Goal: Task Accomplishment & Management: Use online tool/utility

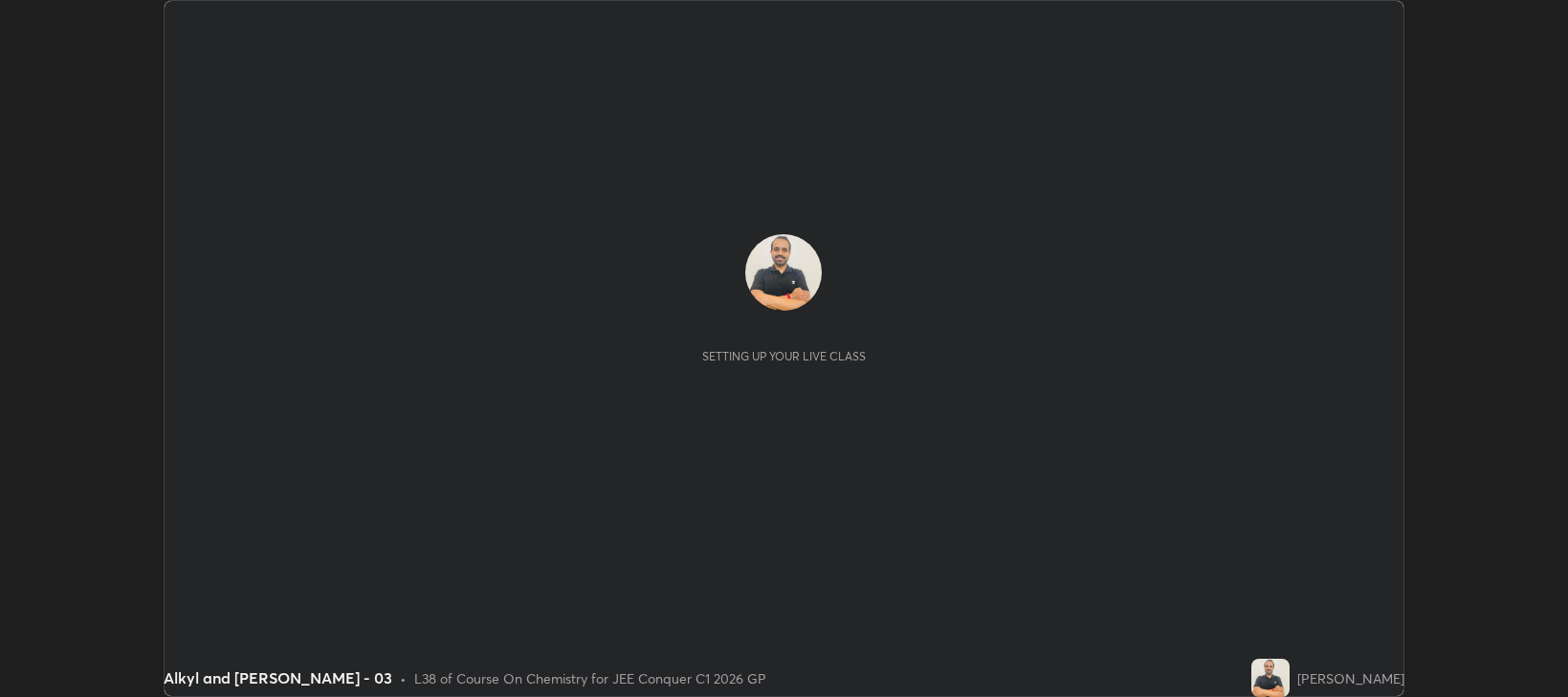
scroll to position [697, 1567]
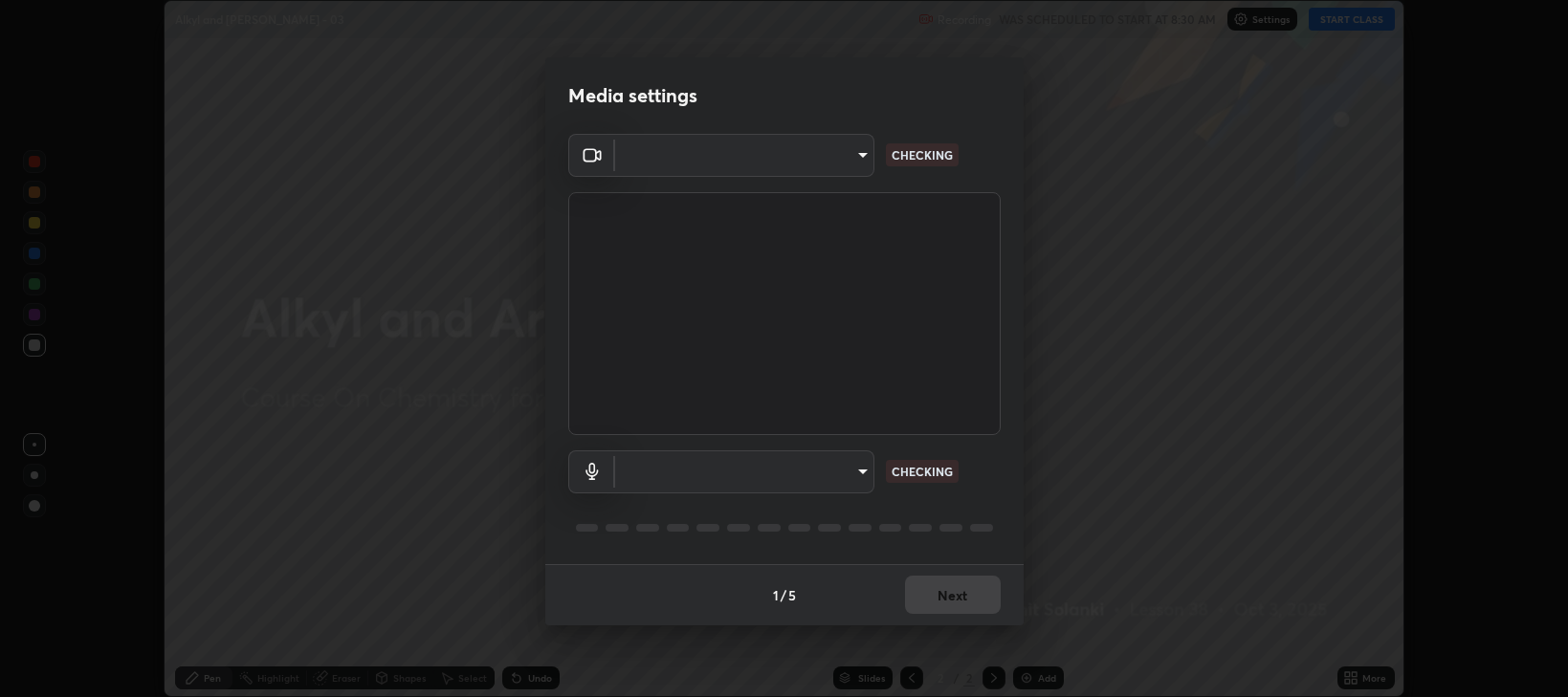
type input "97e3cd23c76f91fb91915eb68de44adfa811e639bdc8ba886a3eb3756a765973"
type input "a811c66682ffaf82d78f0abd6a6dd2299742a6ee3d3a33a4a9b3b896d54b904e"
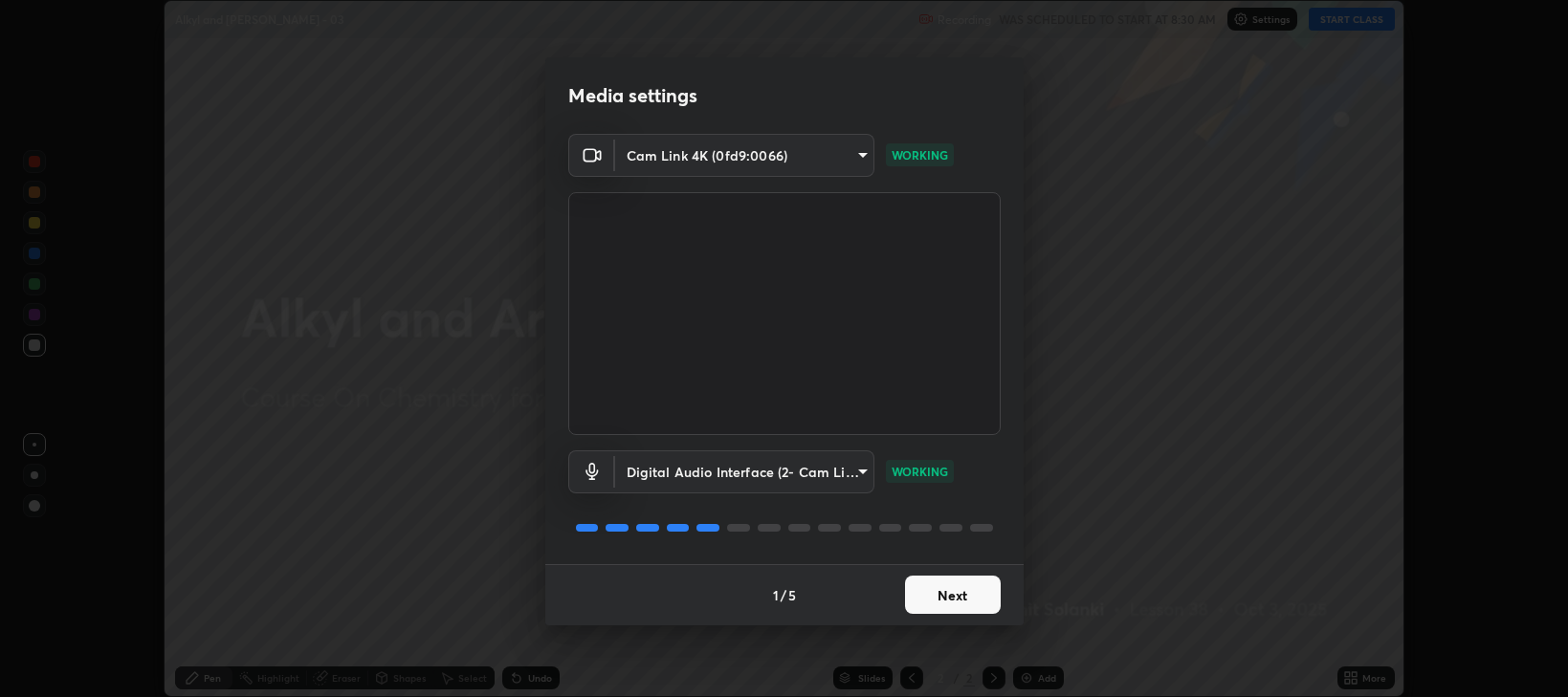
click at [958, 594] on button "Next" at bounding box center [952, 595] width 95 height 38
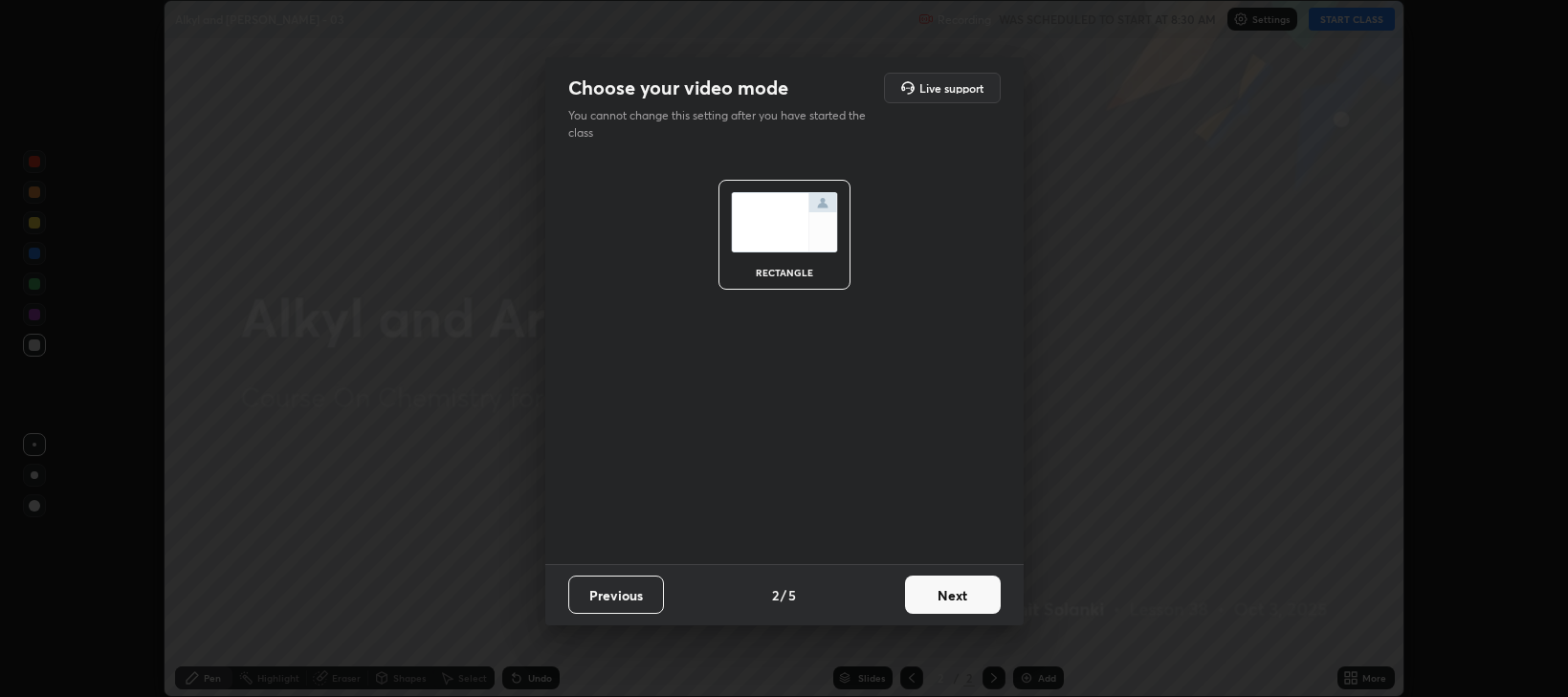
click at [958, 604] on button "Next" at bounding box center [952, 595] width 95 height 38
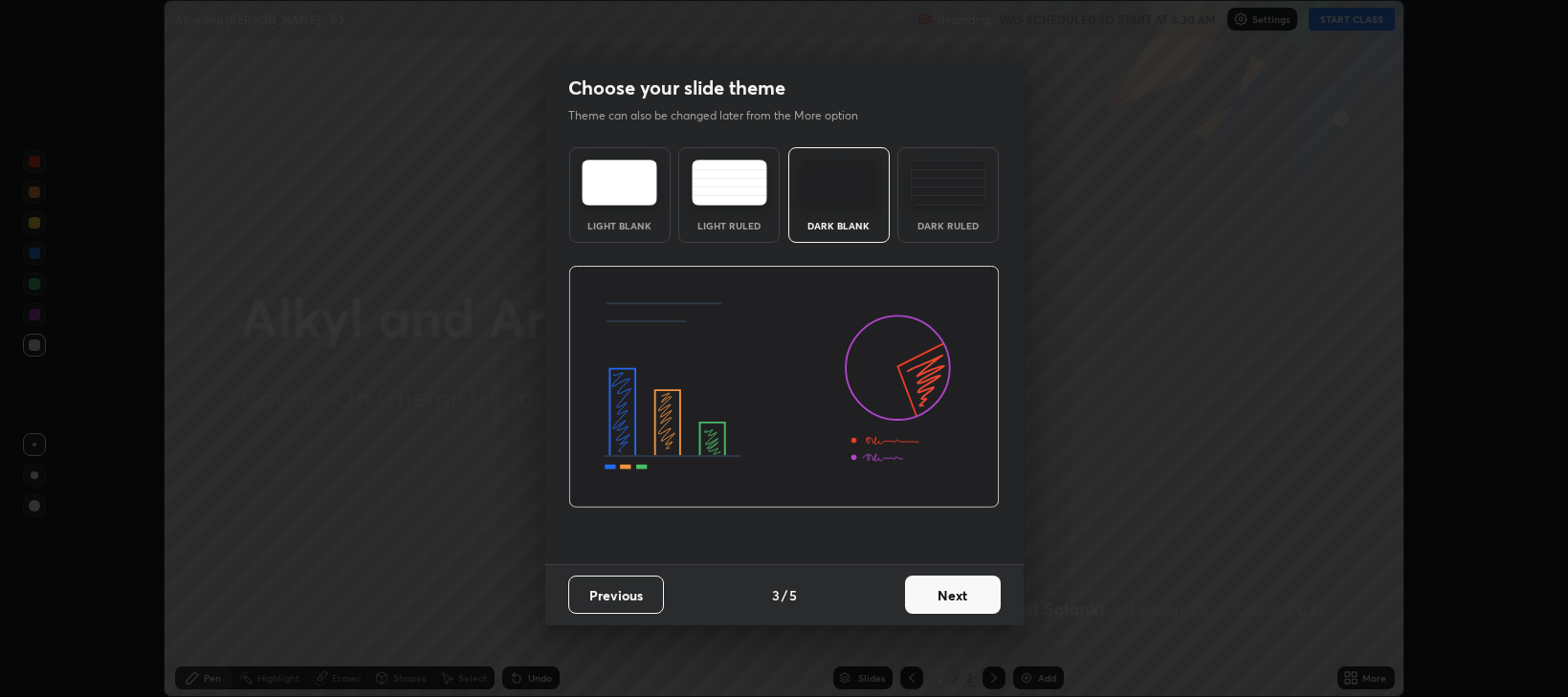
click at [956, 204] on img at bounding box center [948, 183] width 76 height 46
click at [961, 593] on button "Next" at bounding box center [952, 595] width 95 height 38
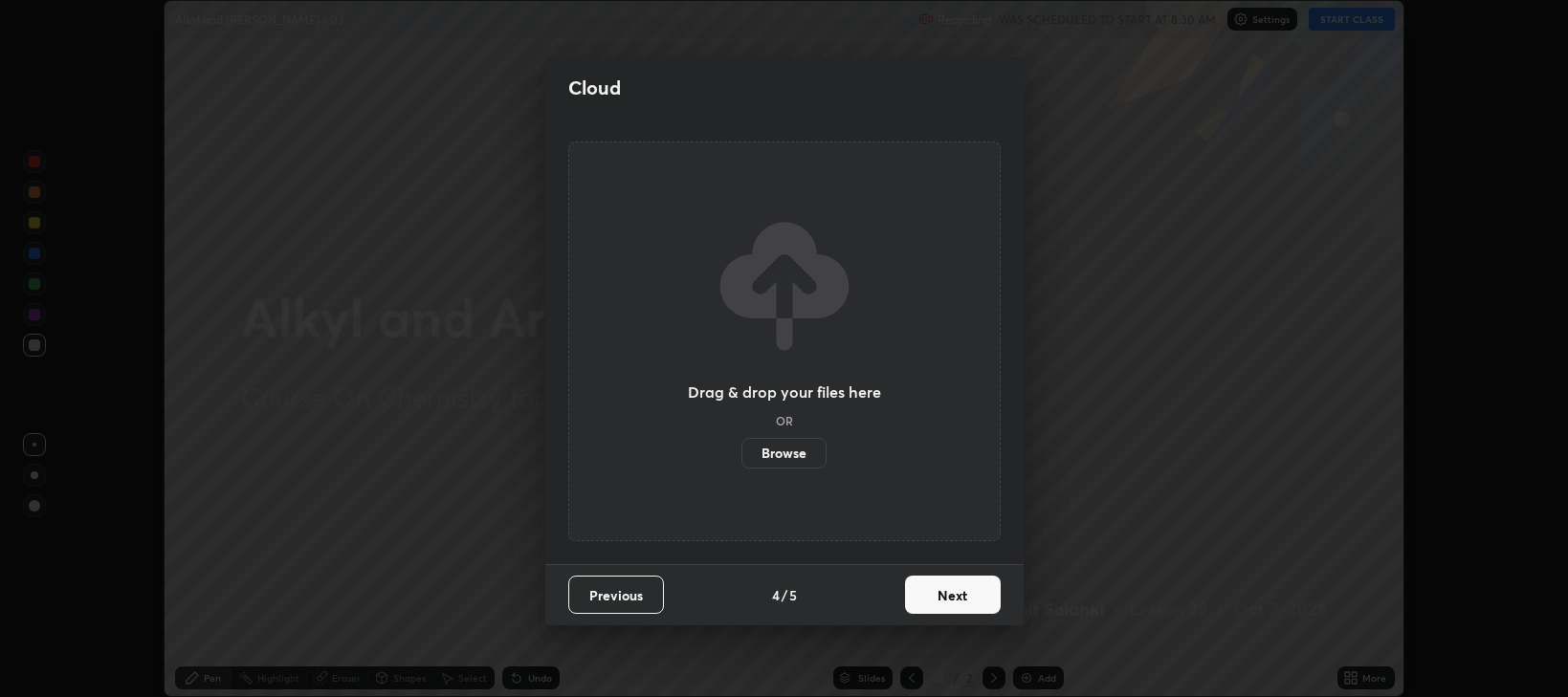
click at [959, 599] on button "Next" at bounding box center [952, 595] width 95 height 38
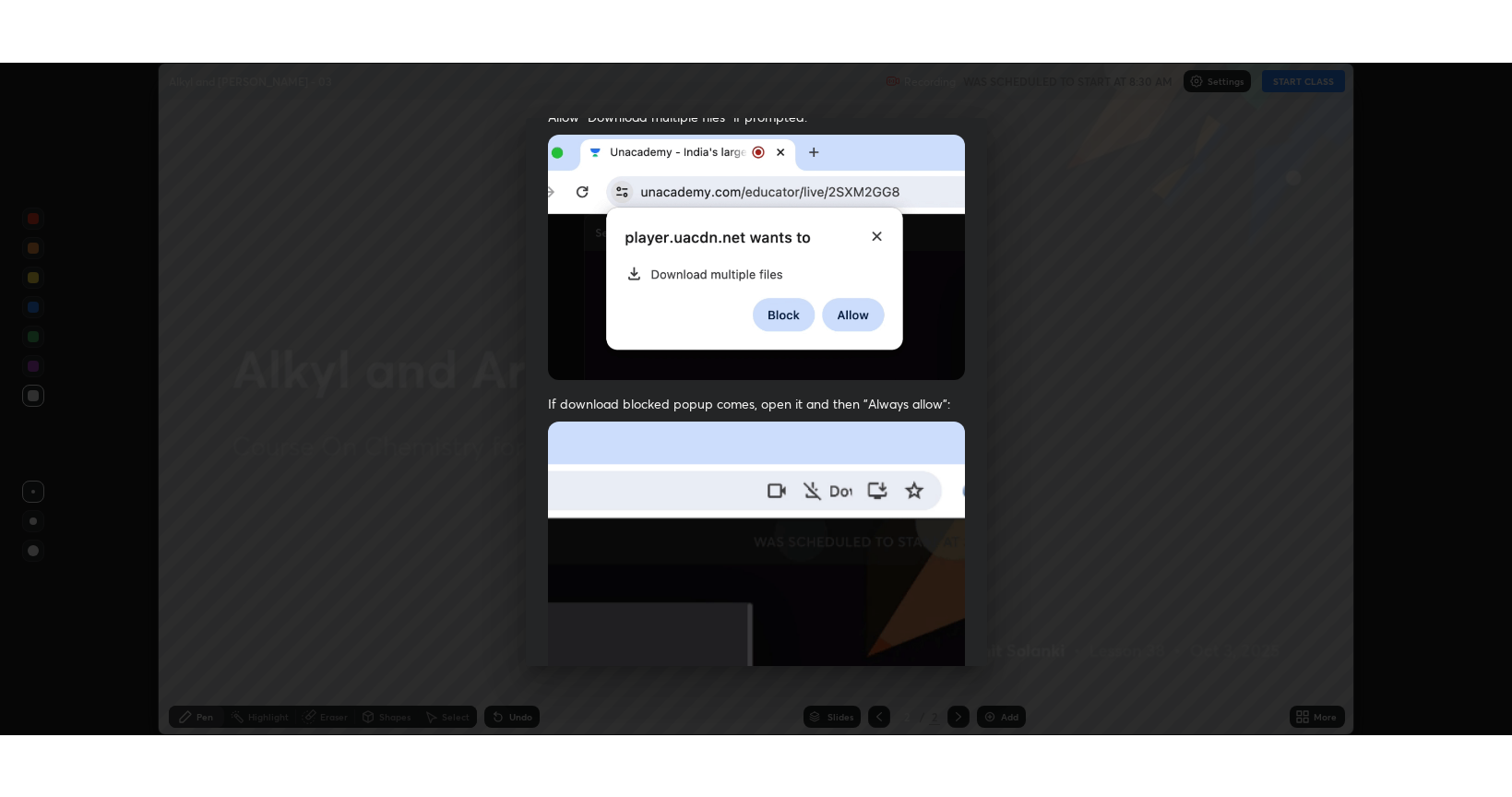
scroll to position [374, 0]
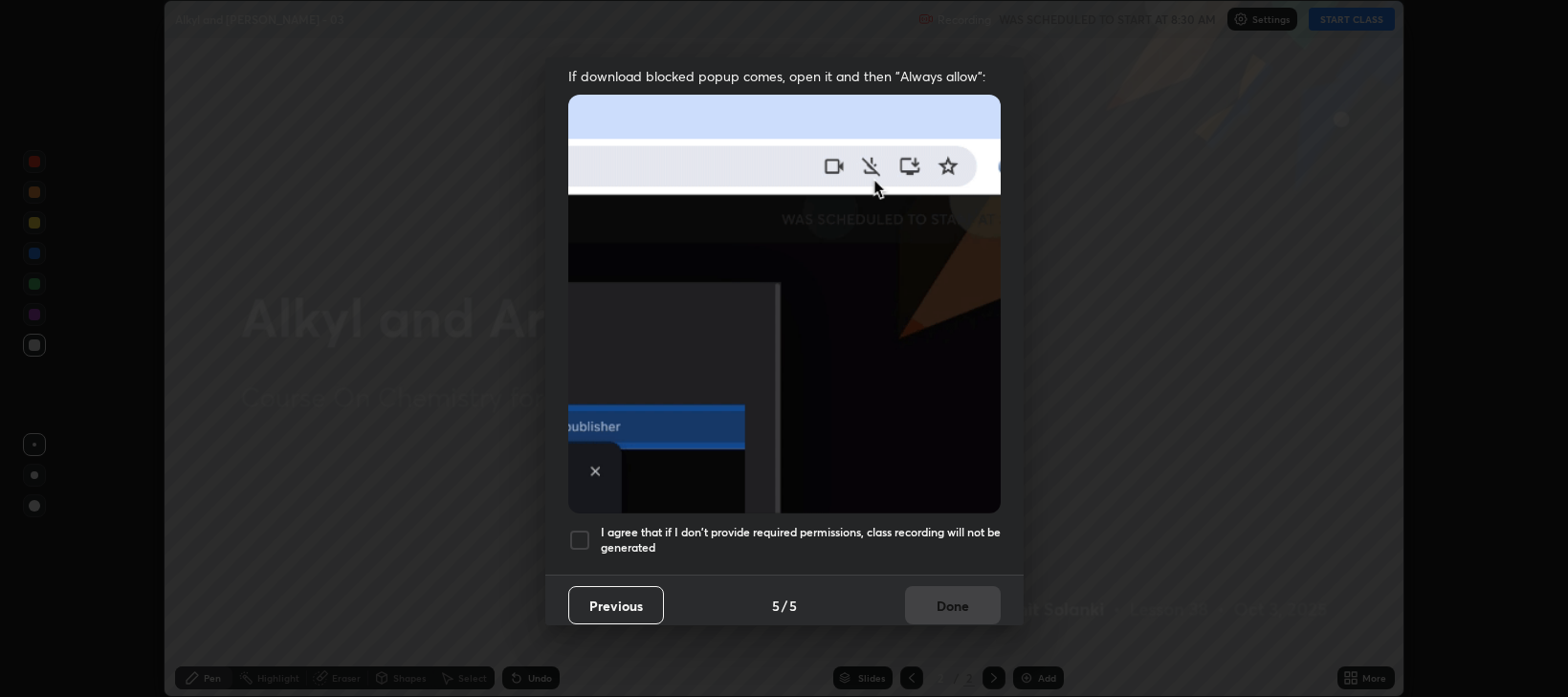
click at [581, 531] on div at bounding box center [580, 540] width 23 height 23
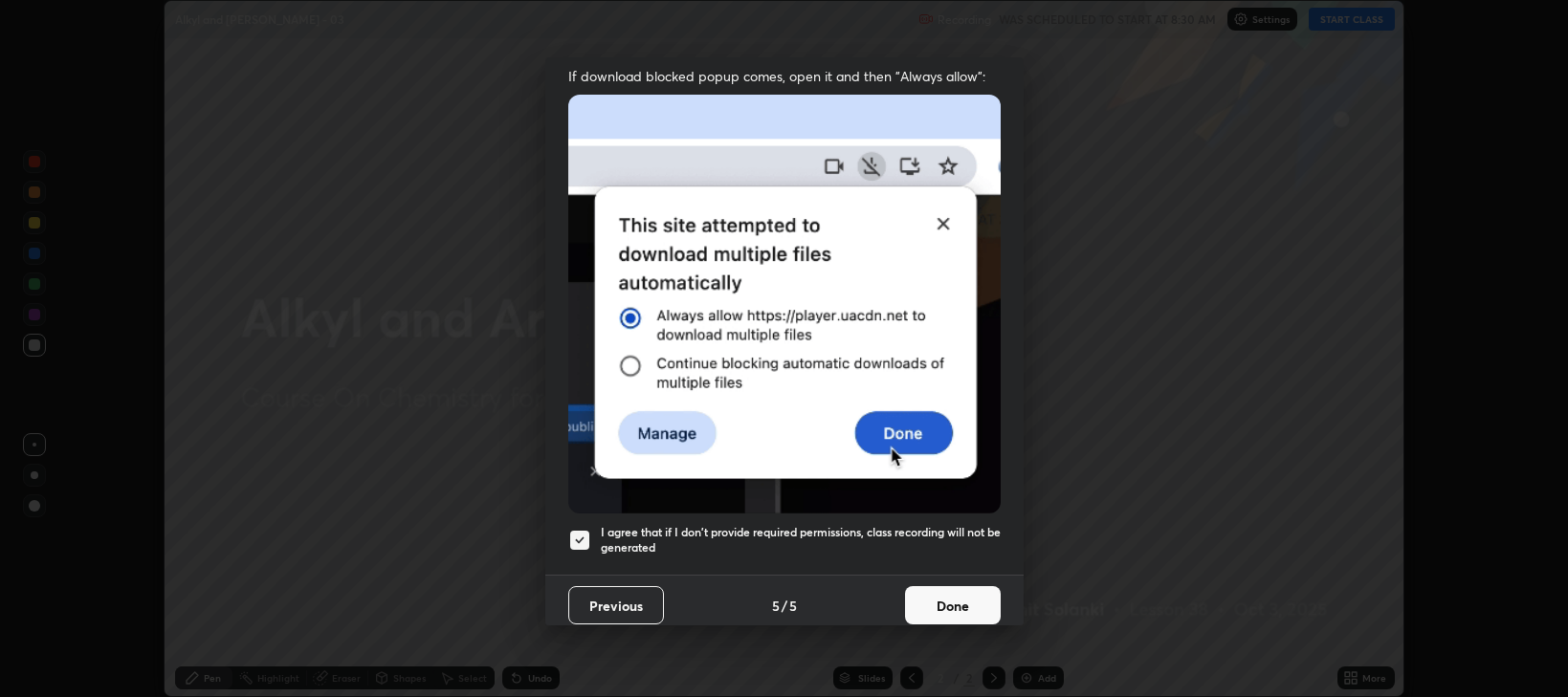
click at [935, 587] on button "Done" at bounding box center [952, 605] width 95 height 38
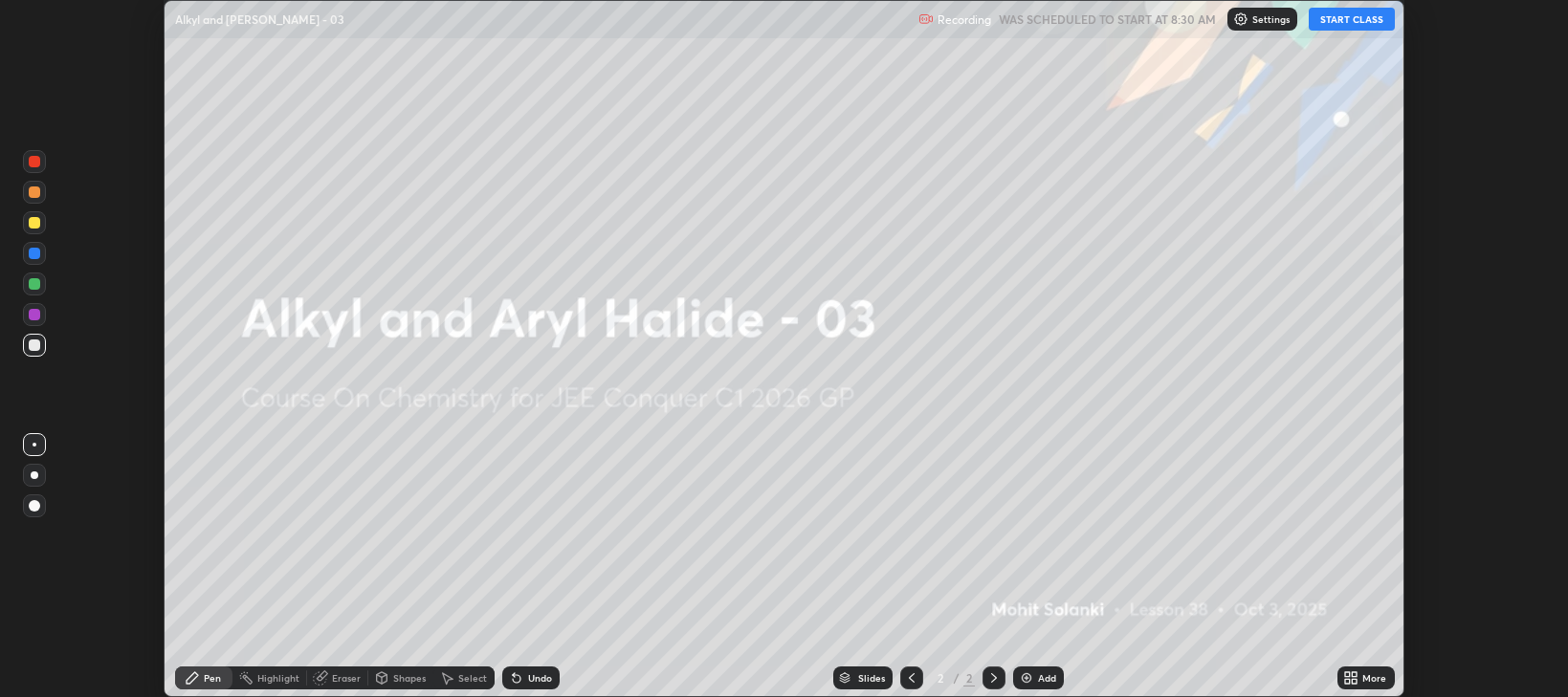
click at [1019, 686] on div "Add" at bounding box center [1038, 678] width 51 height 23
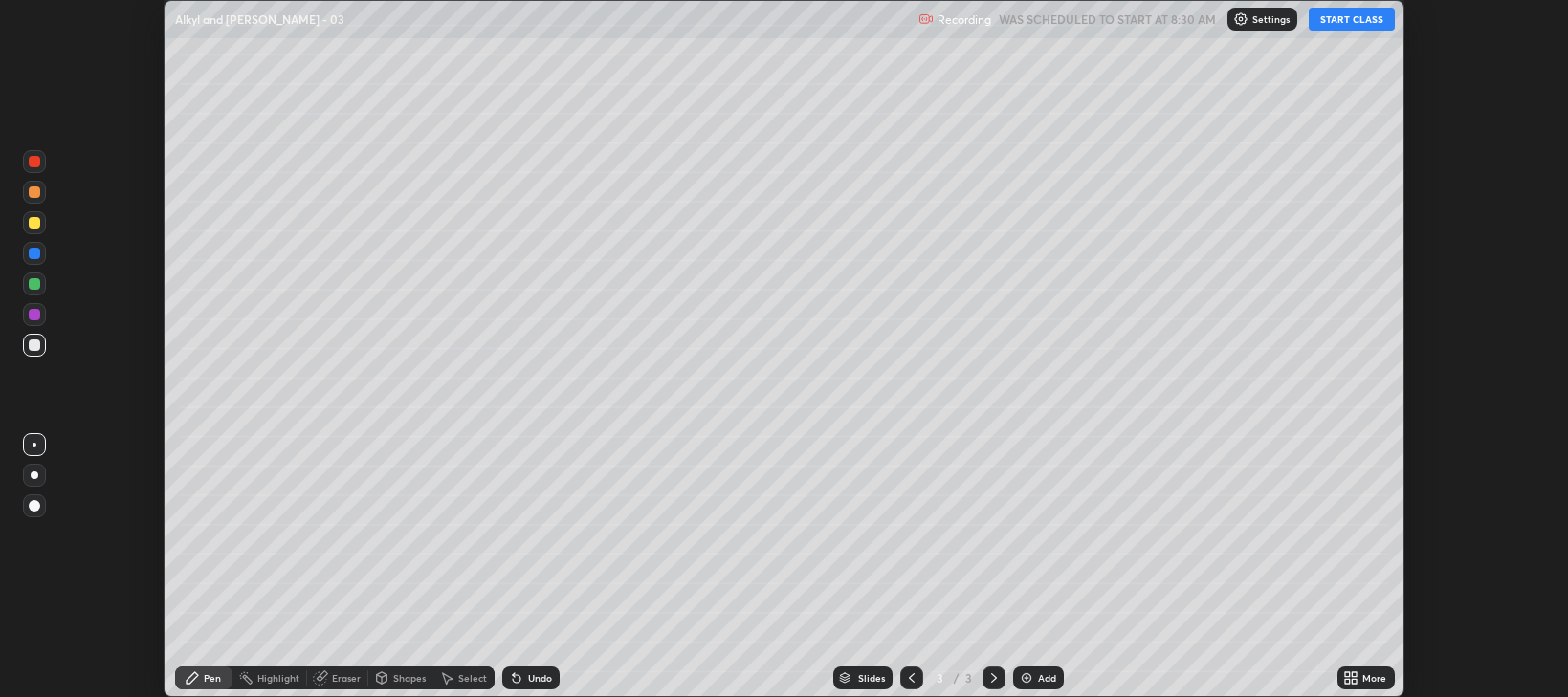
click at [1354, 681] on icon at bounding box center [1354, 681] width 5 height 5
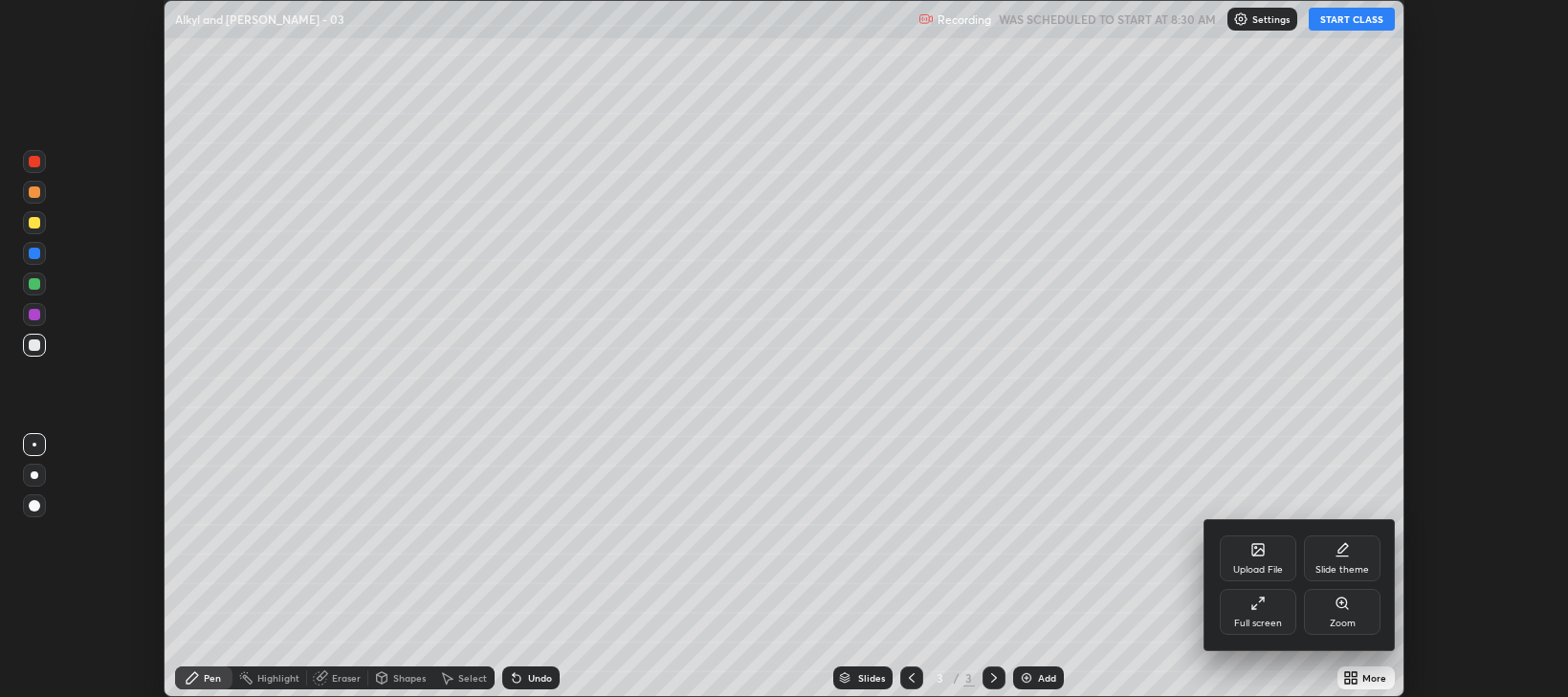
click at [1271, 623] on div "Full screen" at bounding box center [1258, 623] width 48 height 10
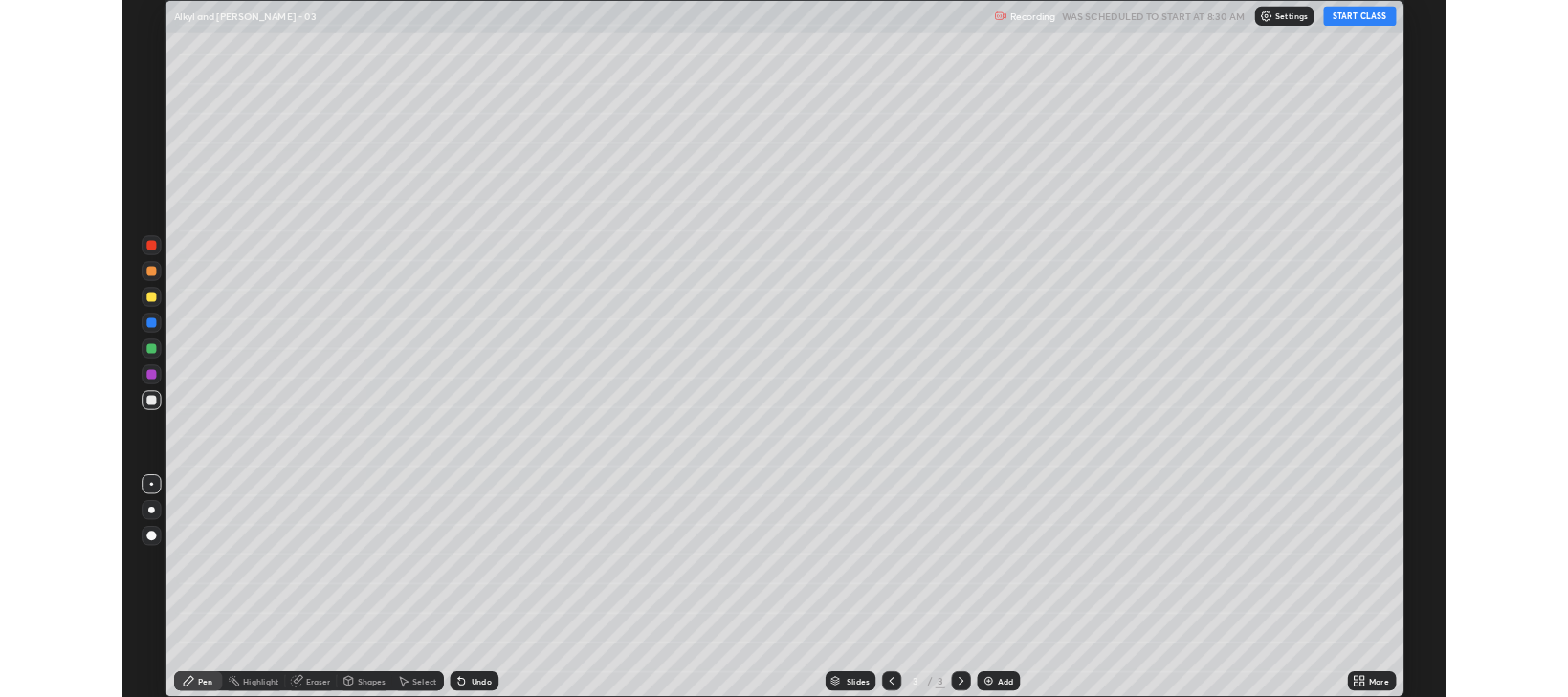
scroll to position [826, 1568]
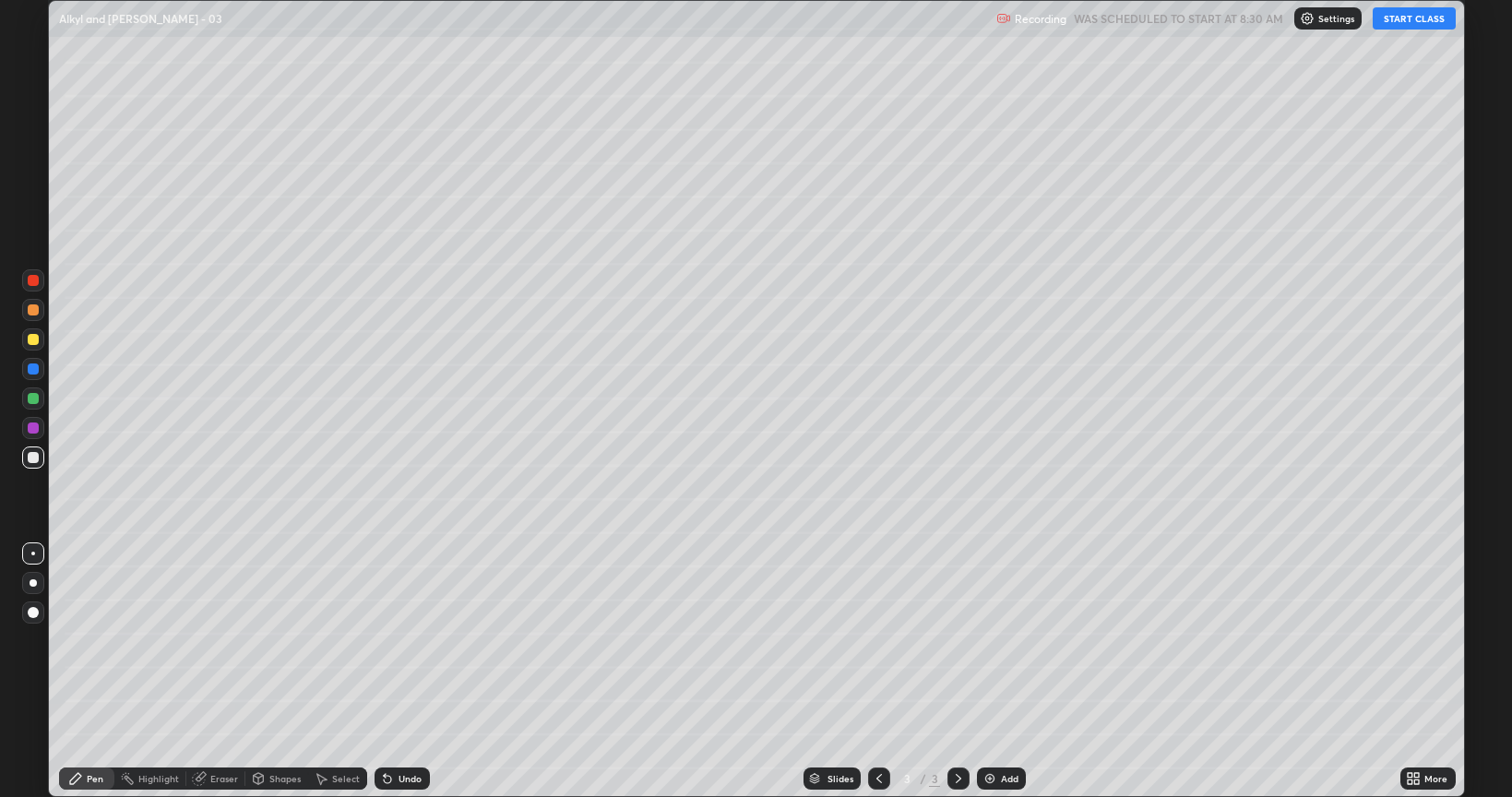
click at [1410, 21] on button "START CLASS" at bounding box center [1413, 19] width 83 height 22
click at [35, 351] on div at bounding box center [33, 340] width 22 height 30
click at [33, 461] on div at bounding box center [33, 457] width 11 height 11
click at [33, 399] on div at bounding box center [33, 399] width 11 height 11
click at [987, 672] on img at bounding box center [990, 778] width 15 height 15
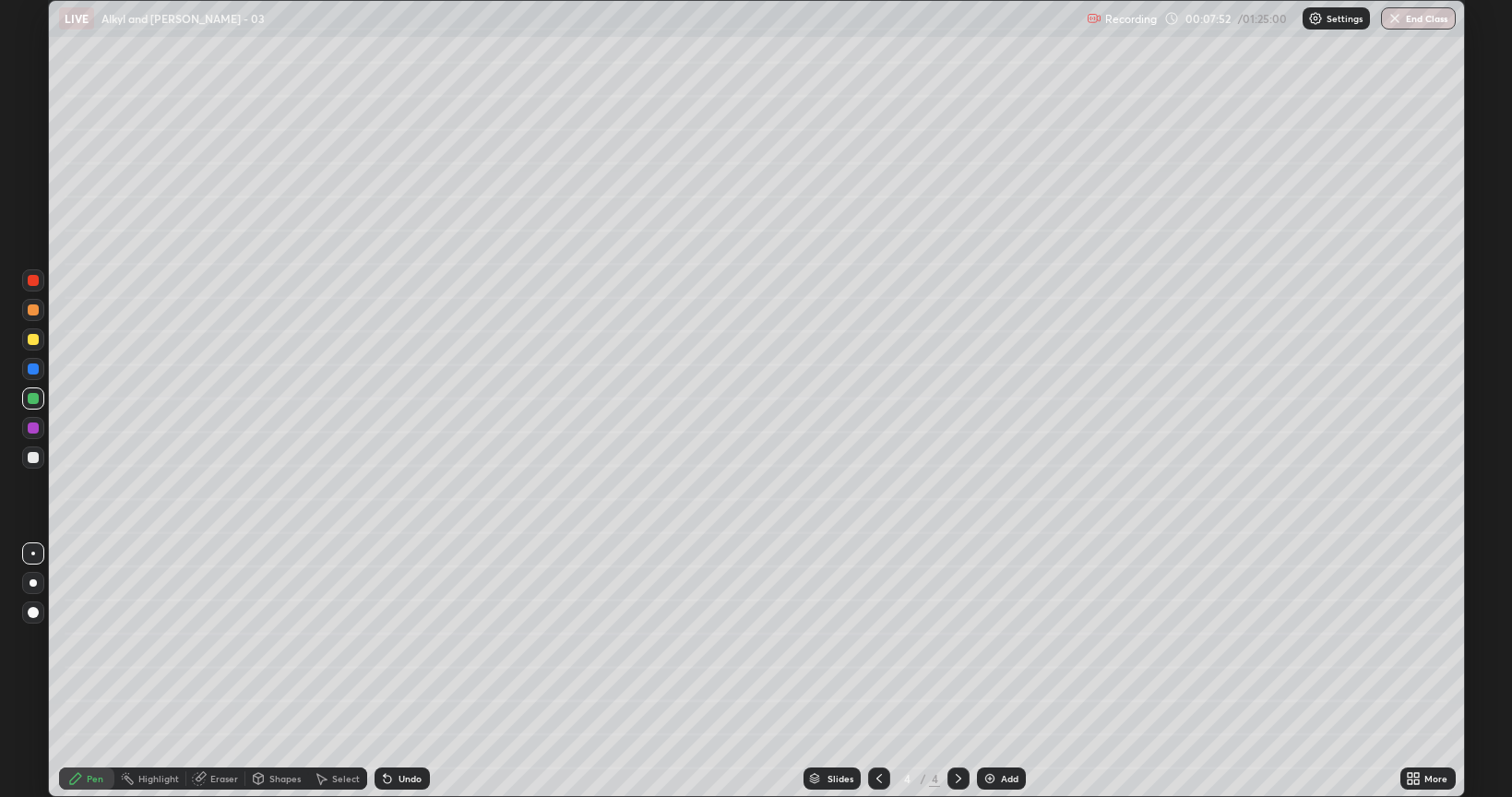
click at [34, 465] on div at bounding box center [33, 457] width 22 height 22
click at [33, 462] on div at bounding box center [33, 457] width 11 height 11
click at [397, 672] on div "Undo" at bounding box center [403, 778] width 56 height 22
click at [395, 672] on div "Undo" at bounding box center [403, 778] width 56 height 22
click at [34, 338] on div at bounding box center [33, 340] width 11 height 11
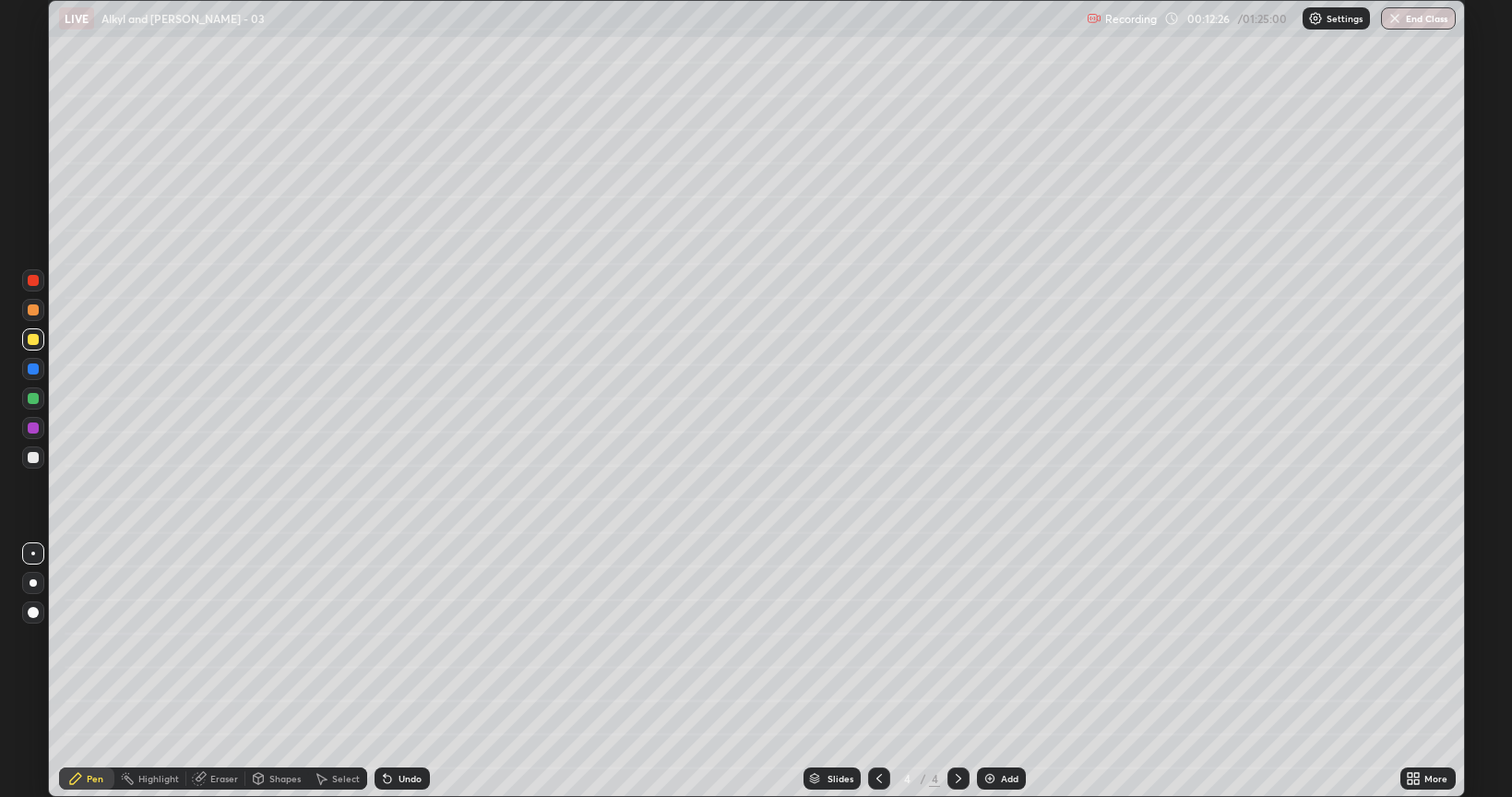
click at [33, 459] on div at bounding box center [33, 457] width 11 height 11
click at [34, 401] on div at bounding box center [33, 399] width 11 height 11
click at [33, 429] on div at bounding box center [33, 428] width 11 height 11
click at [34, 457] on div at bounding box center [33, 457] width 11 height 11
click at [32, 404] on div at bounding box center [33, 399] width 22 height 22
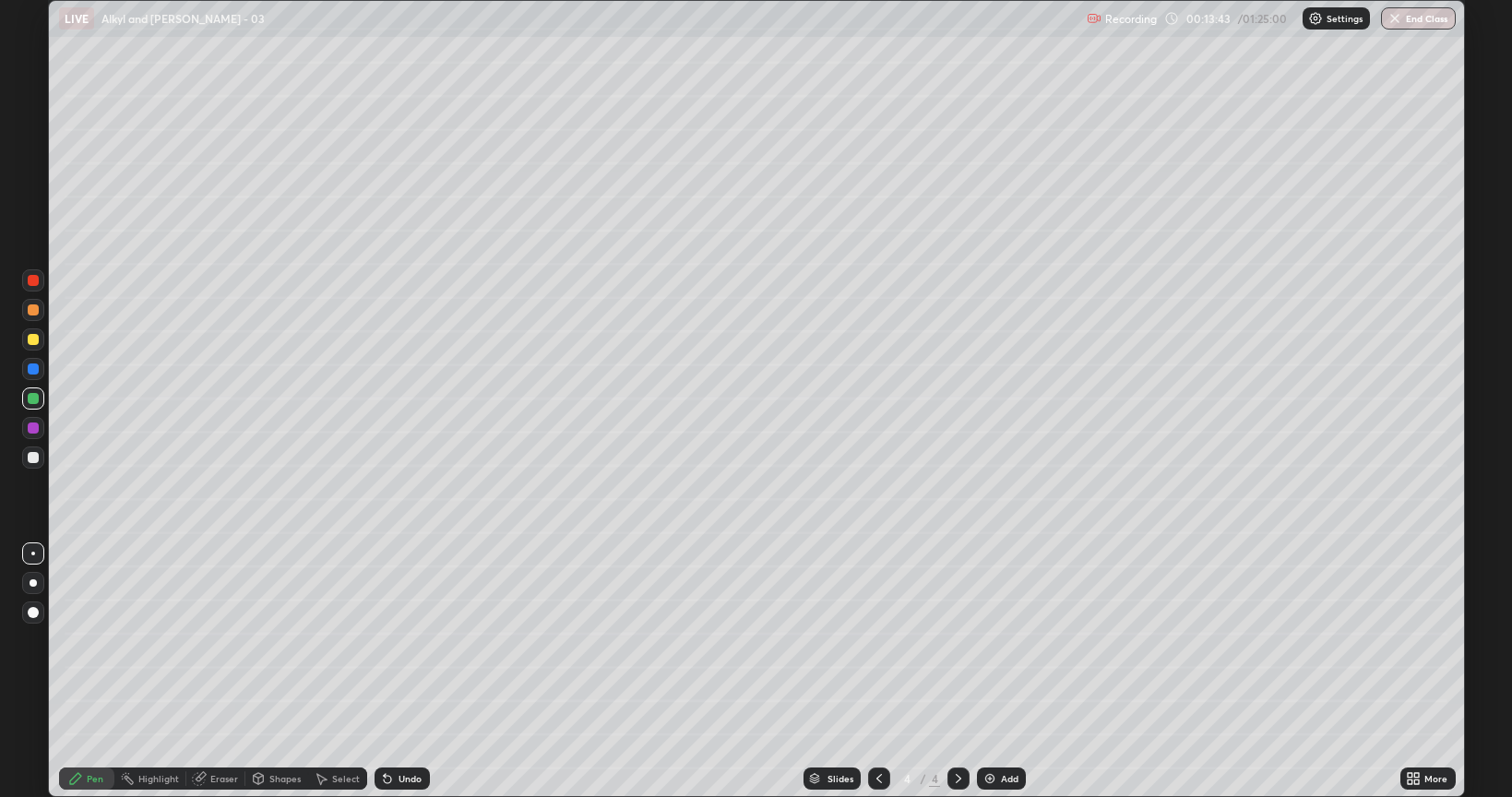
click at [33, 371] on div at bounding box center [33, 369] width 11 height 11
click at [33, 459] on div at bounding box center [33, 457] width 11 height 11
click at [30, 402] on div at bounding box center [33, 399] width 11 height 11
click at [35, 369] on div at bounding box center [33, 369] width 11 height 11
click at [35, 341] on div at bounding box center [33, 340] width 11 height 11
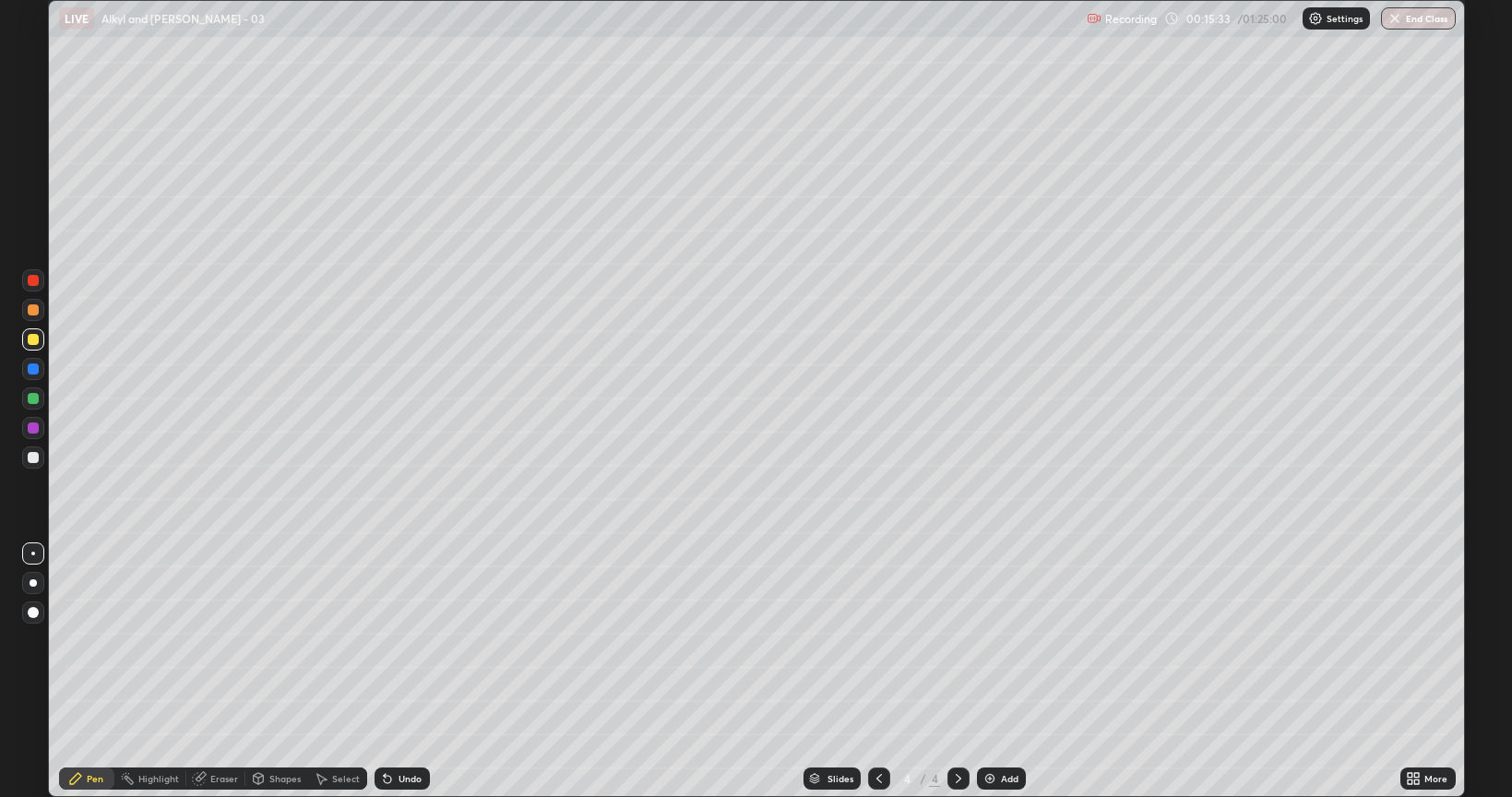
click at [30, 458] on div at bounding box center [33, 457] width 11 height 11
click at [34, 349] on div at bounding box center [33, 340] width 22 height 22
click at [395, 672] on div "Undo" at bounding box center [403, 778] width 56 height 22
click at [37, 430] on div at bounding box center [33, 428] width 11 height 11
click at [33, 399] on div at bounding box center [33, 399] width 11 height 11
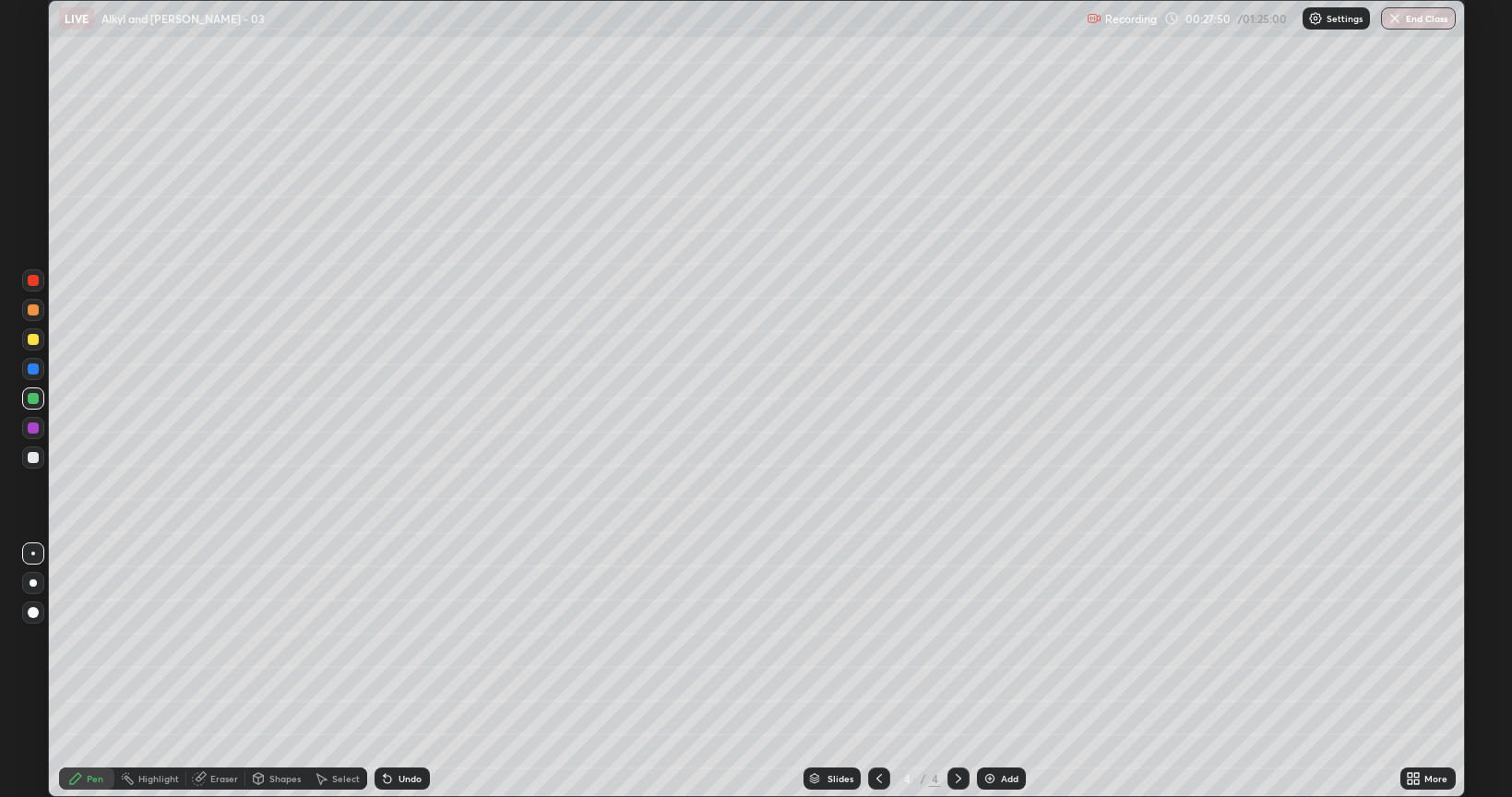
click at [37, 436] on div at bounding box center [33, 428] width 22 height 22
click at [980, 672] on div "Add" at bounding box center [1001, 778] width 49 height 22
click at [31, 347] on div at bounding box center [33, 340] width 22 height 22
click at [34, 431] on div at bounding box center [33, 428] width 11 height 11
click at [33, 457] on div at bounding box center [33, 457] width 11 height 11
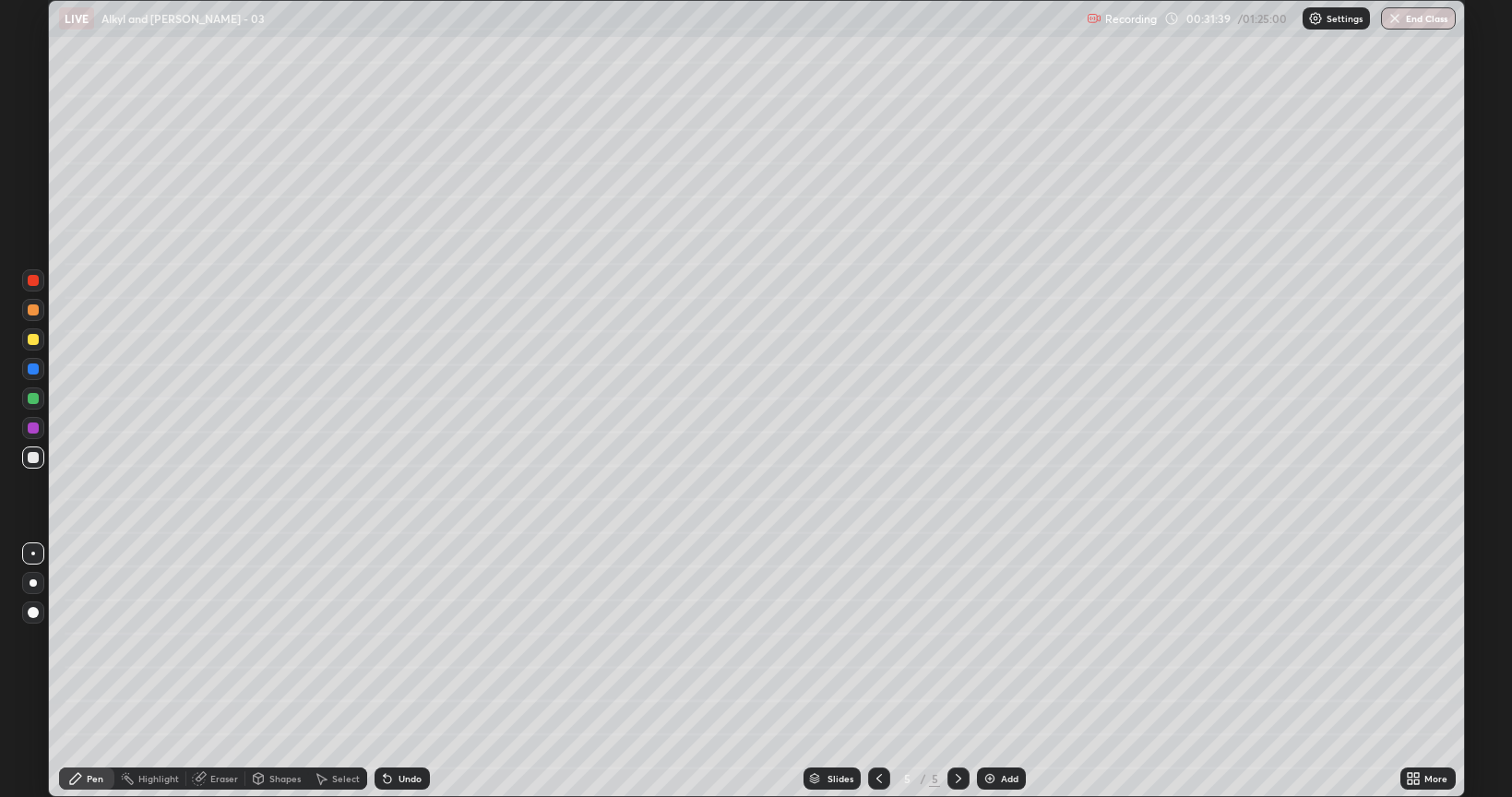
click at [33, 399] on div at bounding box center [33, 399] width 11 height 11
click at [32, 431] on div at bounding box center [33, 428] width 11 height 11
click at [33, 458] on div at bounding box center [33, 457] width 11 height 11
click at [878, 672] on div at bounding box center [879, 778] width 22 height 22
click at [956, 672] on icon at bounding box center [958, 778] width 15 height 15
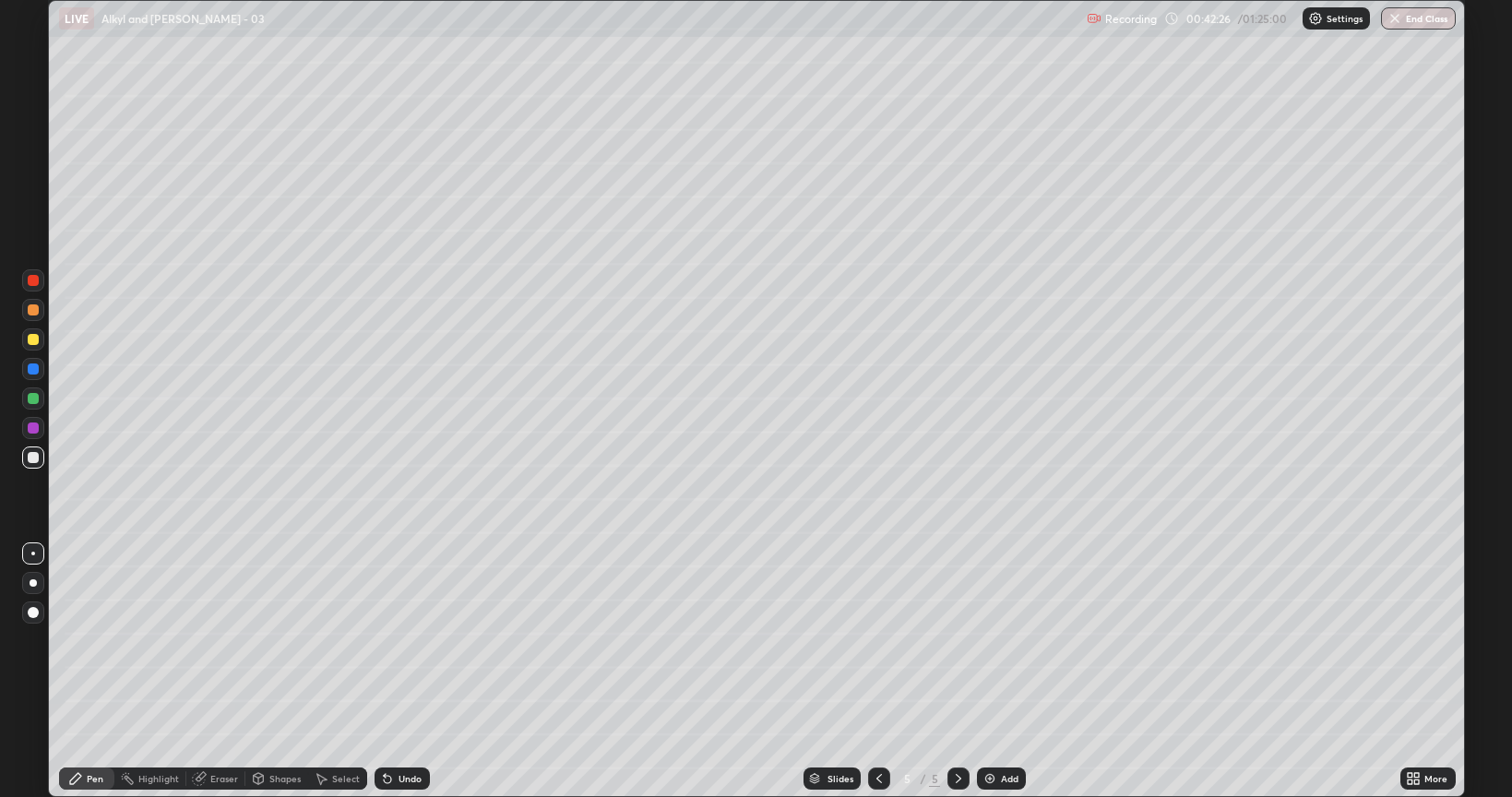
click at [888, 672] on div at bounding box center [879, 778] width 22 height 22
click at [957, 672] on div at bounding box center [958, 778] width 22 height 22
click at [877, 672] on icon at bounding box center [879, 778] width 15 height 15
click at [956, 672] on icon at bounding box center [958, 778] width 15 height 15
click at [33, 341] on div at bounding box center [33, 340] width 11 height 11
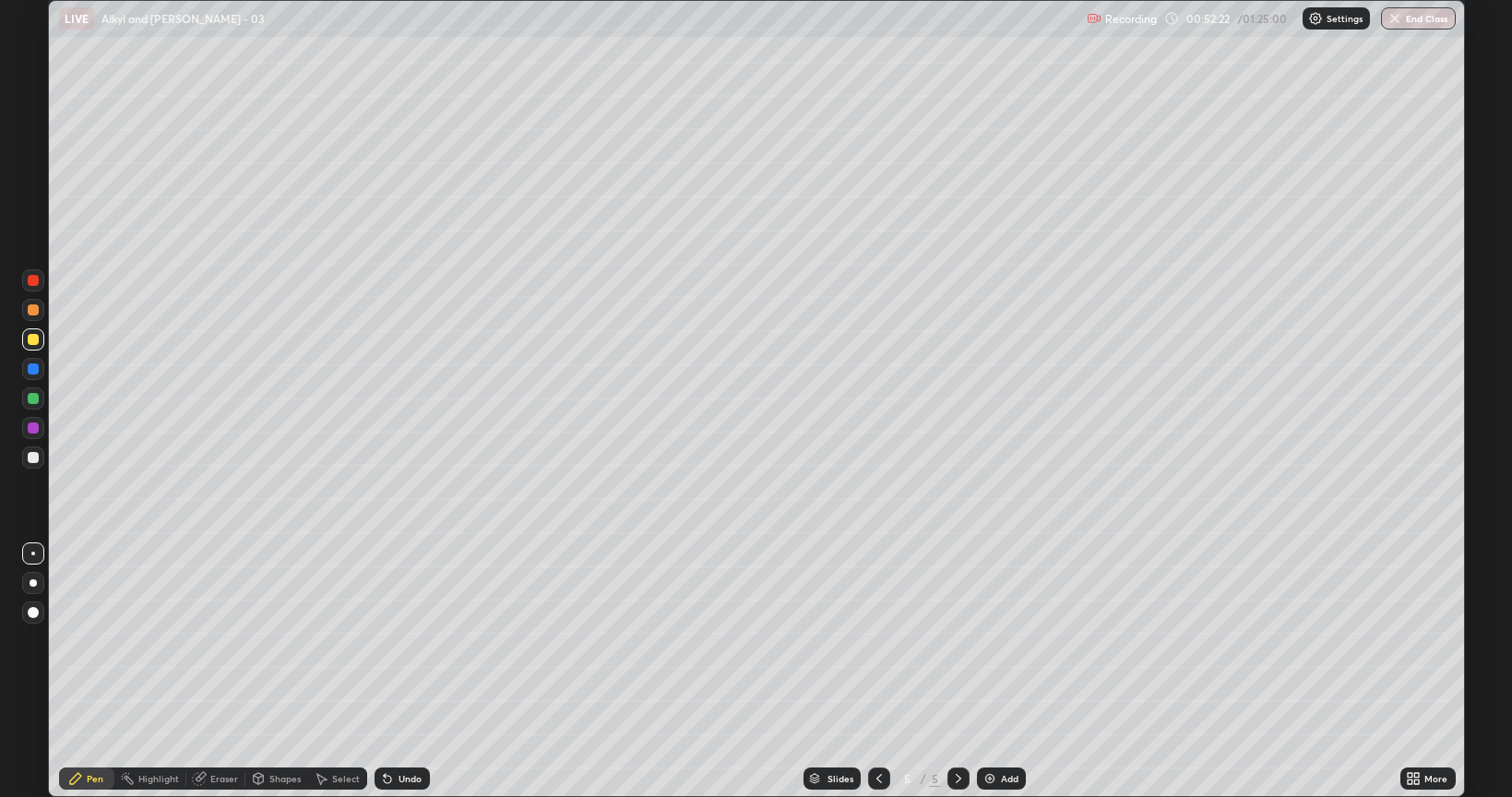
click at [42, 425] on div at bounding box center [33, 428] width 22 height 22
click at [43, 339] on div at bounding box center [33, 340] width 22 height 22
click at [38, 431] on div at bounding box center [33, 428] width 22 height 22
click at [30, 396] on div at bounding box center [33, 399] width 11 height 11
click at [878, 672] on icon at bounding box center [879, 778] width 15 height 15
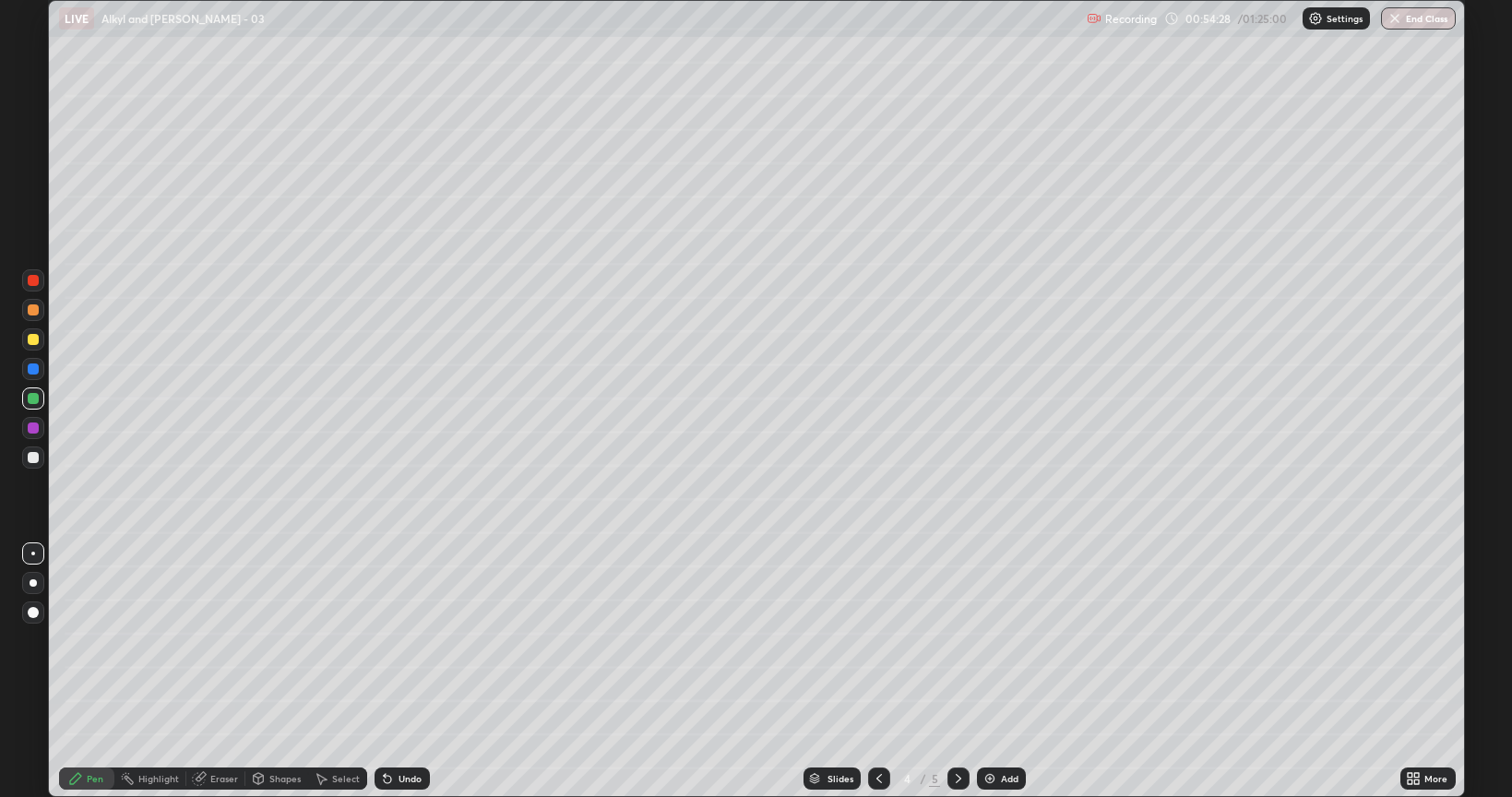
click at [957, 672] on icon at bounding box center [958, 778] width 6 height 9
click at [956, 672] on icon at bounding box center [958, 778] width 15 height 15
click at [984, 672] on img at bounding box center [990, 778] width 15 height 15
click at [29, 457] on div at bounding box center [33, 457] width 11 height 11
click at [34, 349] on div at bounding box center [33, 340] width 22 height 22
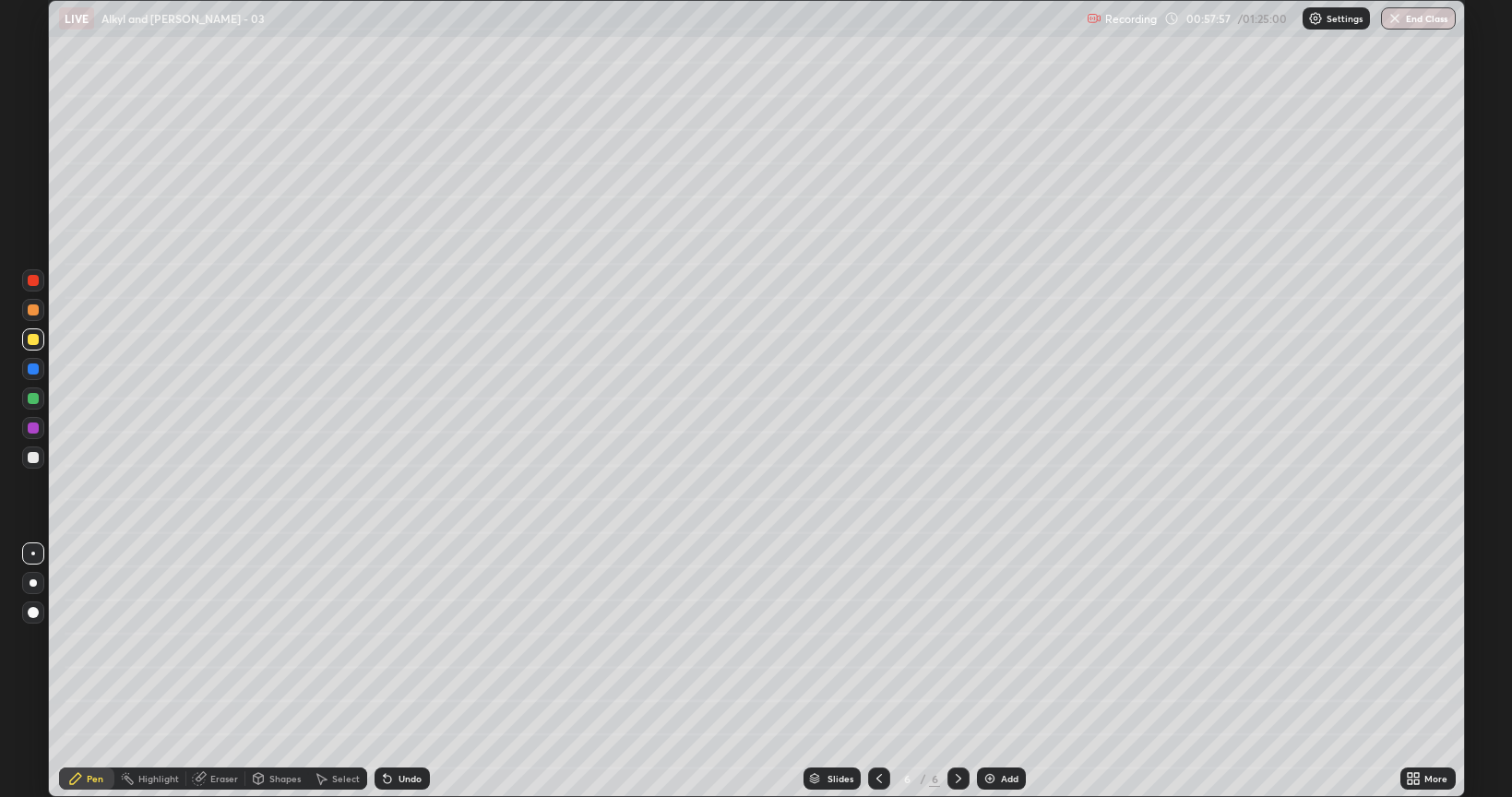
click at [35, 457] on div at bounding box center [33, 457] width 11 height 11
click at [32, 345] on div at bounding box center [33, 340] width 22 height 22
click at [885, 672] on div at bounding box center [879, 778] width 22 height 37
click at [956, 672] on icon at bounding box center [958, 778] width 15 height 15
click at [33, 464] on div at bounding box center [33, 457] width 22 height 22
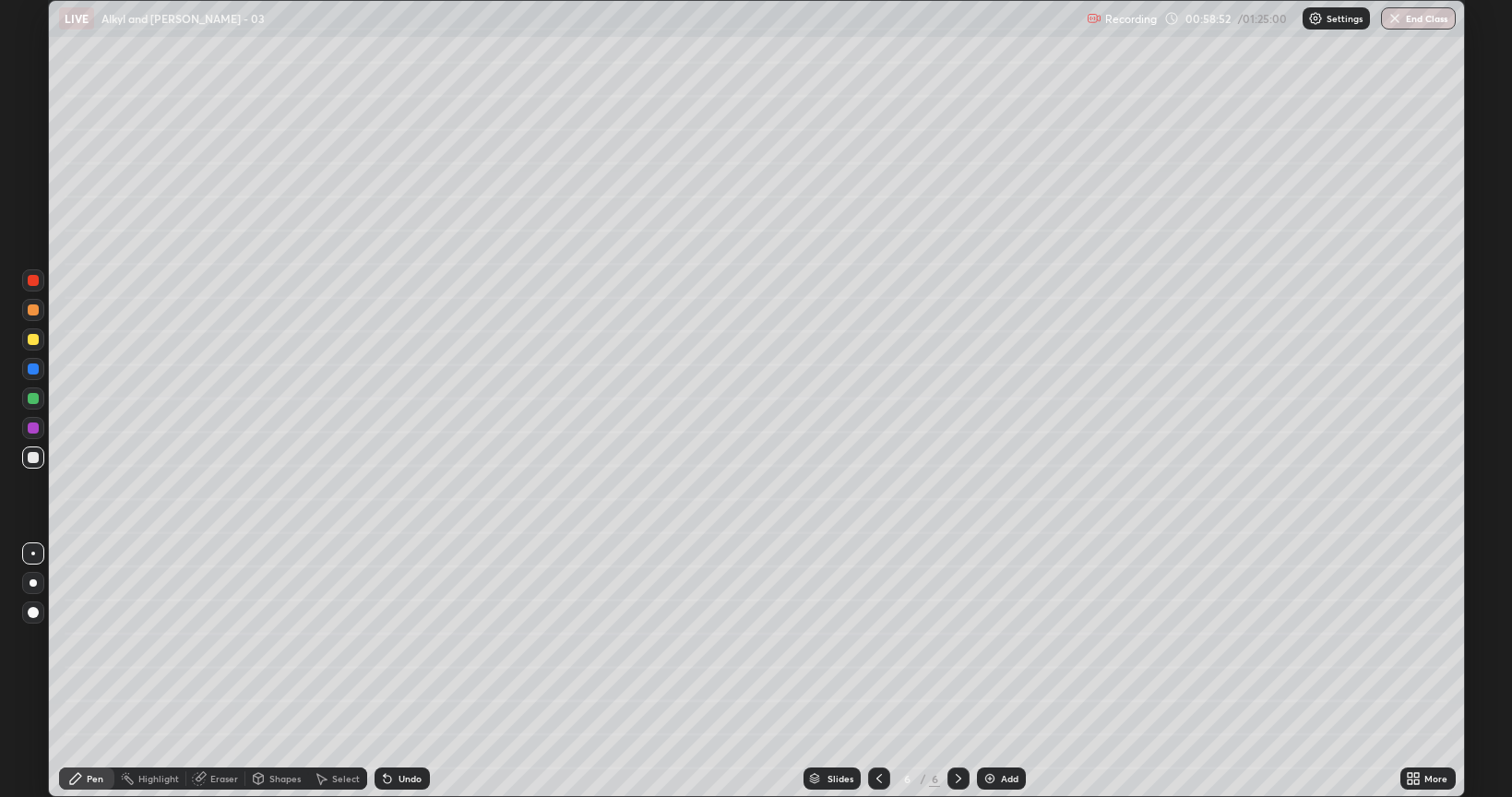
click at [27, 579] on div at bounding box center [33, 583] width 22 height 22
click at [261, 672] on icon at bounding box center [257, 778] width 10 height 11
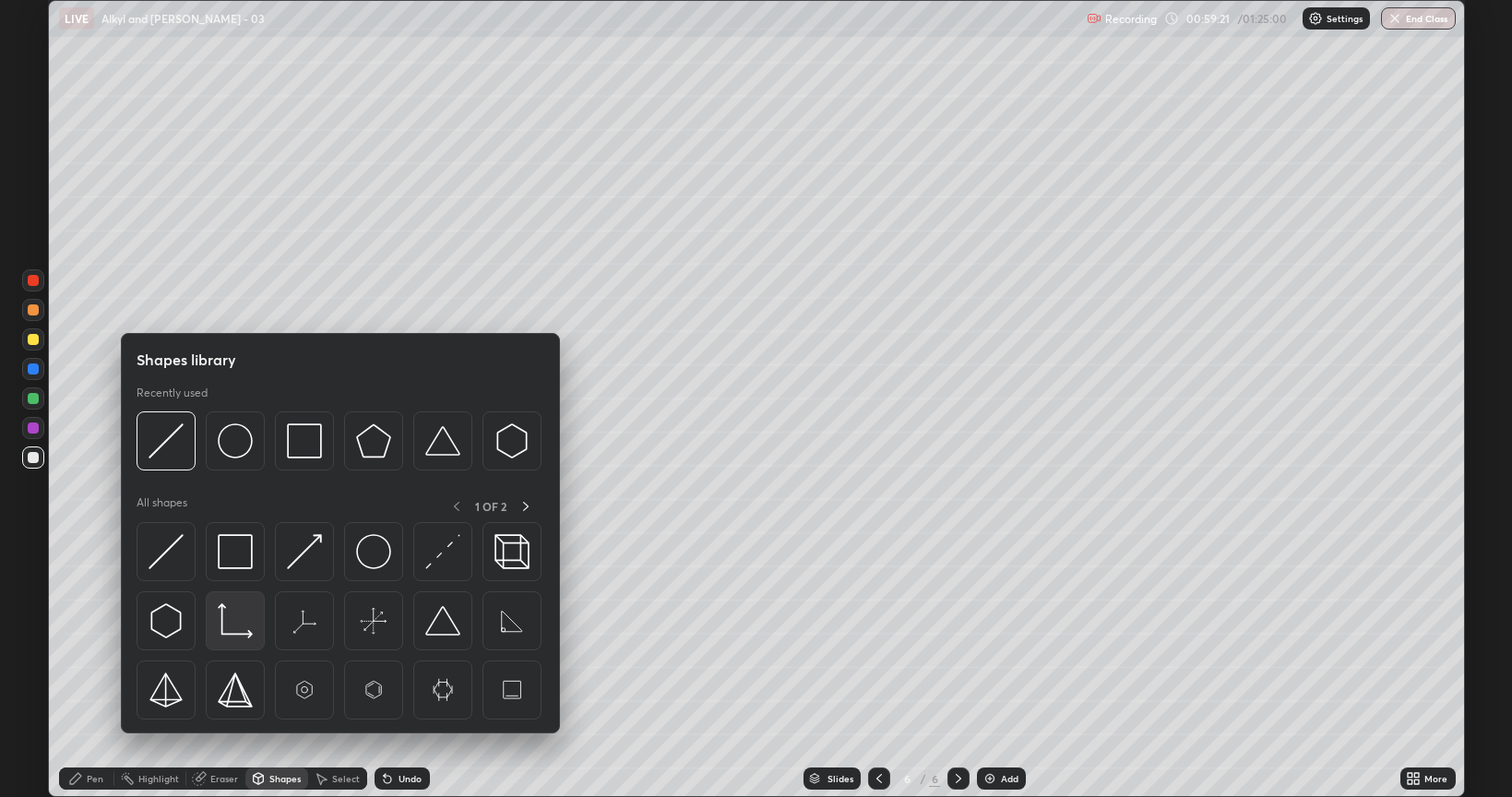
click at [251, 636] on img at bounding box center [236, 621] width 35 height 35
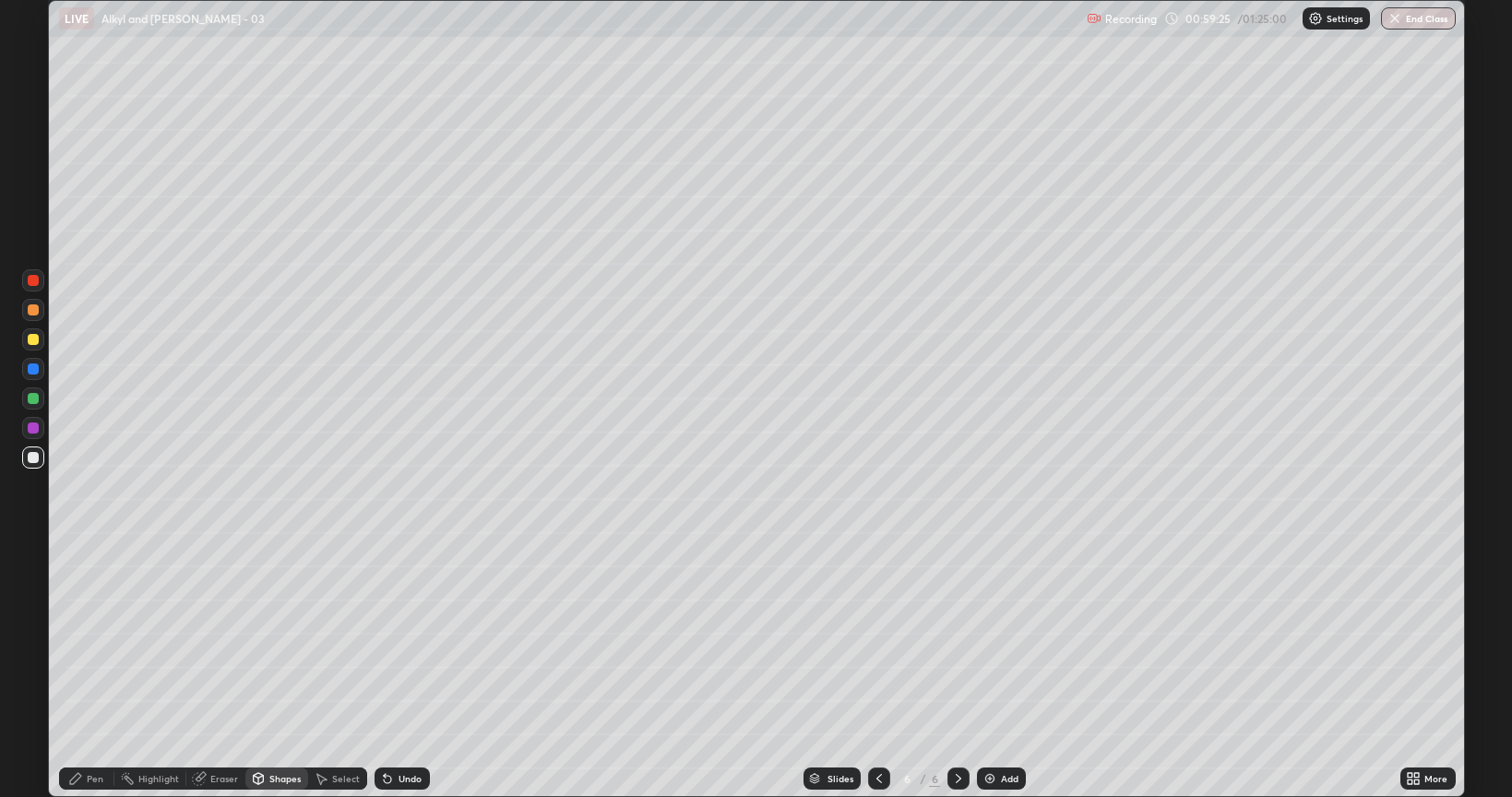
click at [96, 672] on div "Pen" at bounding box center [95, 778] width 17 height 9
click at [33, 349] on div at bounding box center [33, 340] width 22 height 22
click at [29, 463] on div at bounding box center [33, 457] width 22 height 22
click at [33, 399] on div at bounding box center [33, 399] width 11 height 11
click at [29, 433] on div at bounding box center [33, 428] width 22 height 22
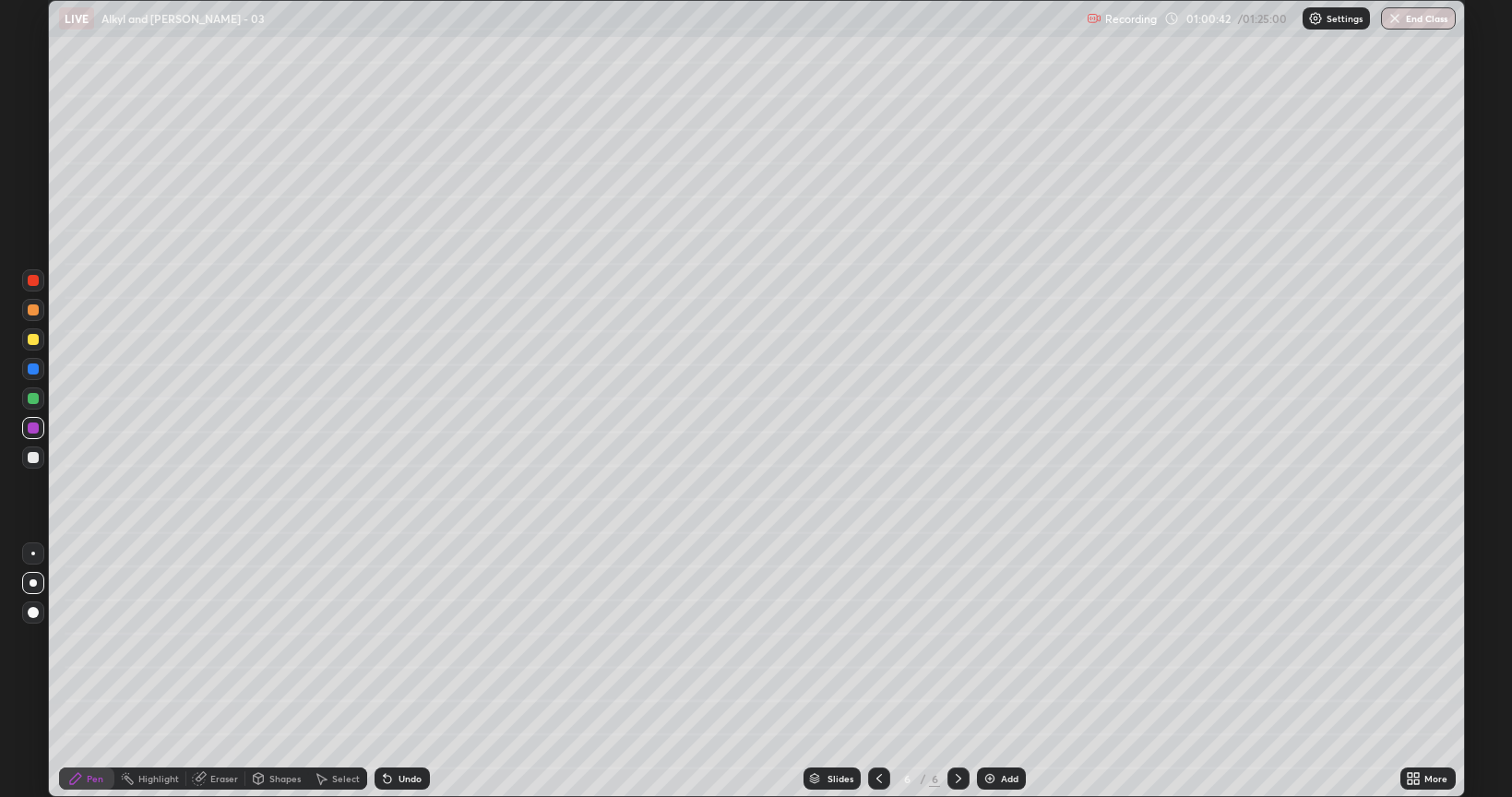
click at [264, 672] on div "Shapes" at bounding box center [276, 778] width 63 height 22
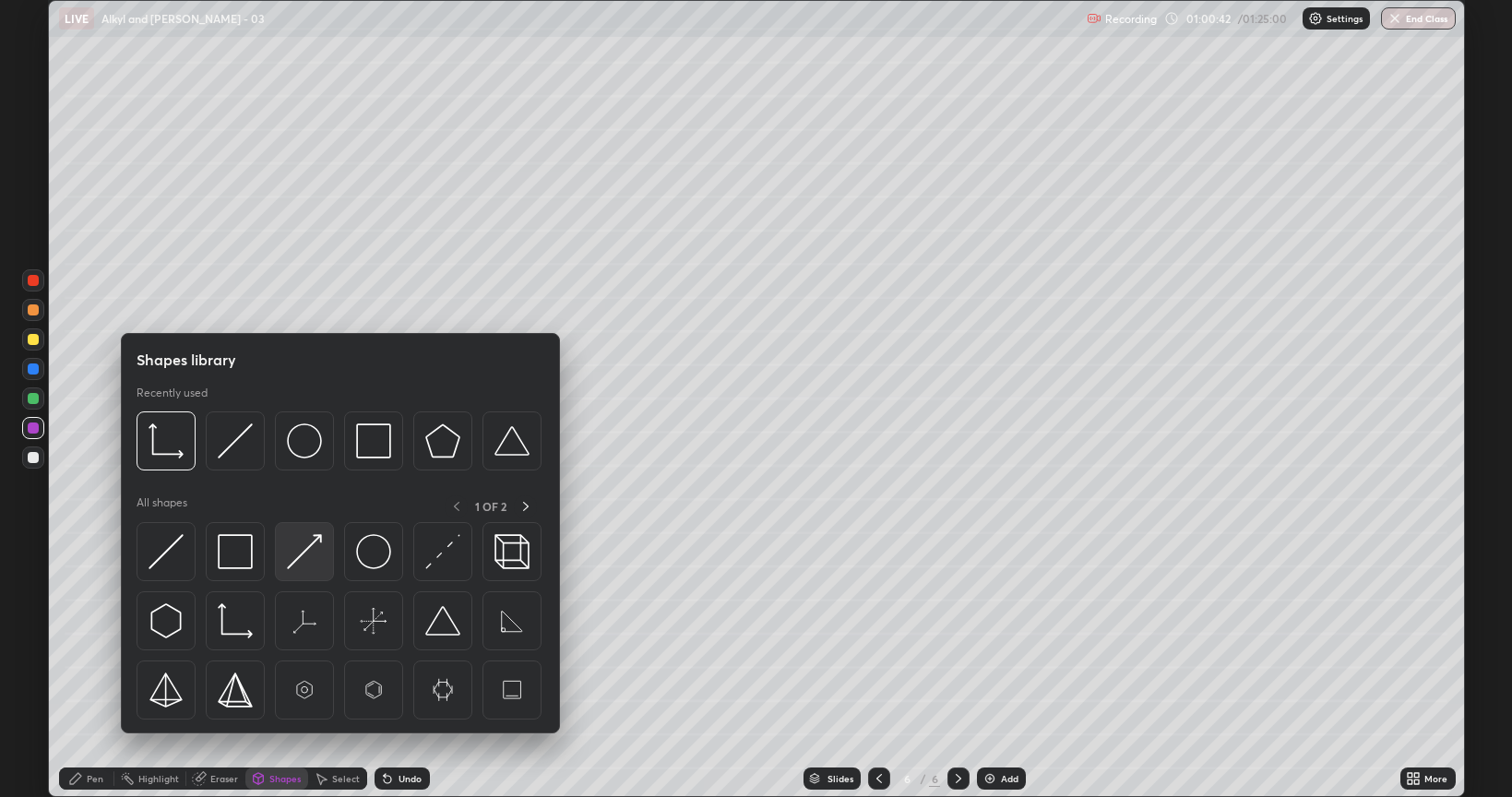
click at [301, 564] on img at bounding box center [304, 552] width 35 height 35
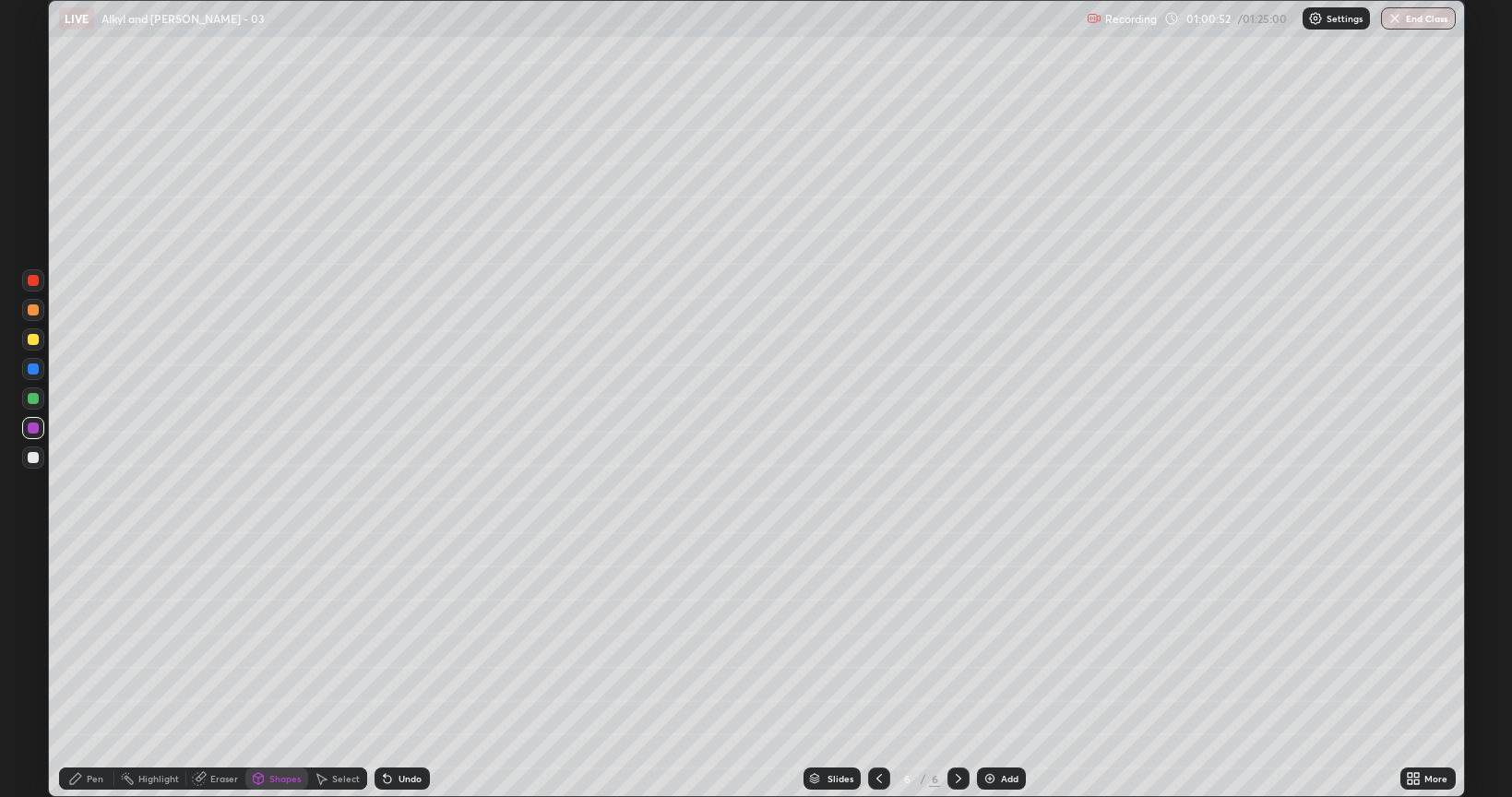
click at [35, 461] on div at bounding box center [33, 457] width 11 height 11
click at [404, 672] on div "Undo" at bounding box center [403, 778] width 56 height 22
click at [97, 672] on div "Pen" at bounding box center [87, 778] width 56 height 22
click at [35, 431] on div at bounding box center [33, 428] width 11 height 11
click at [39, 405] on div at bounding box center [33, 399] width 22 height 22
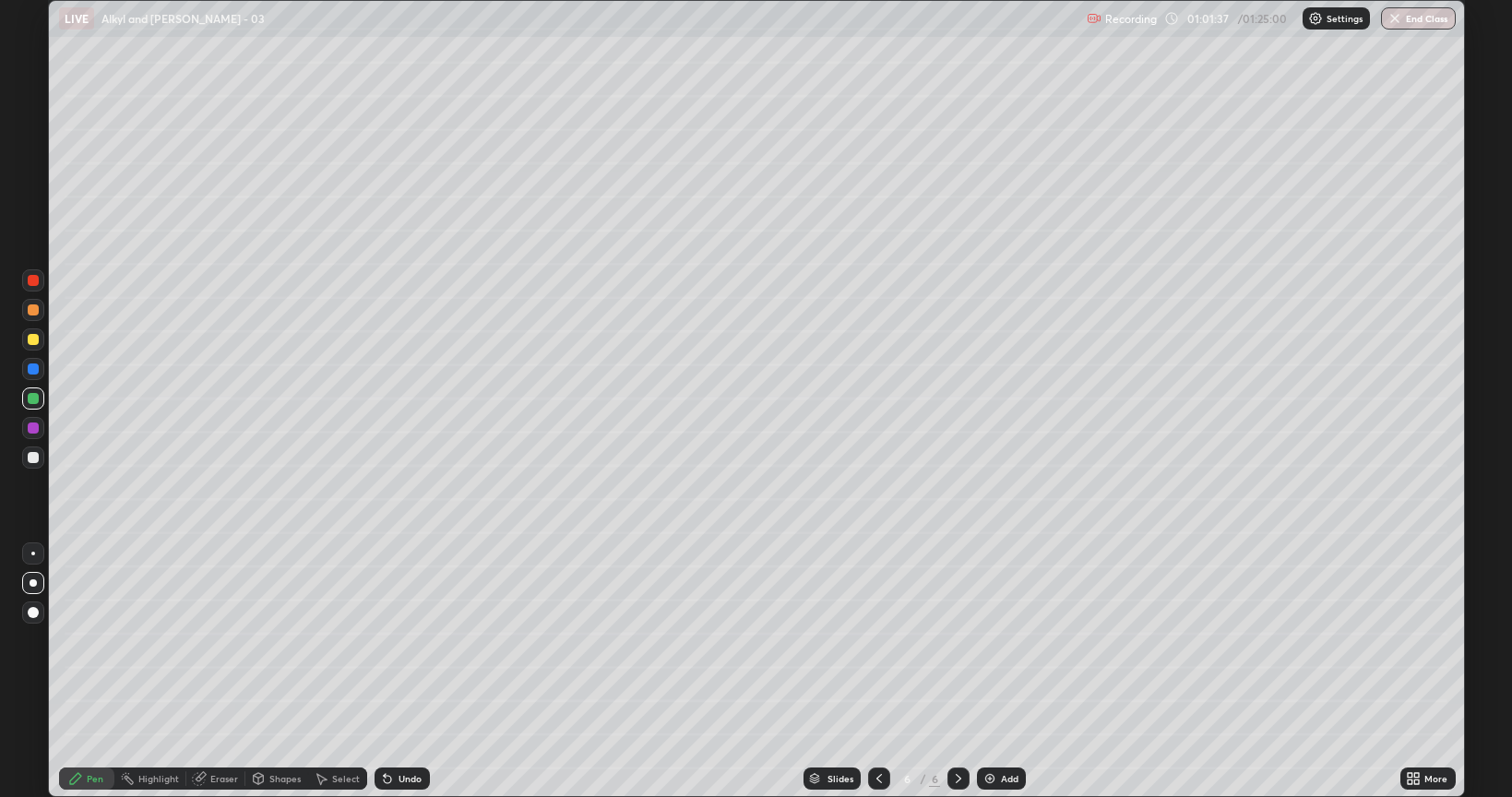
click at [37, 344] on div at bounding box center [33, 340] width 22 height 22
click at [29, 456] on div at bounding box center [33, 457] width 11 height 11
click at [872, 672] on icon at bounding box center [879, 778] width 15 height 15
click at [874, 672] on icon at bounding box center [879, 778] width 15 height 15
click at [954, 672] on icon at bounding box center [958, 778] width 15 height 15
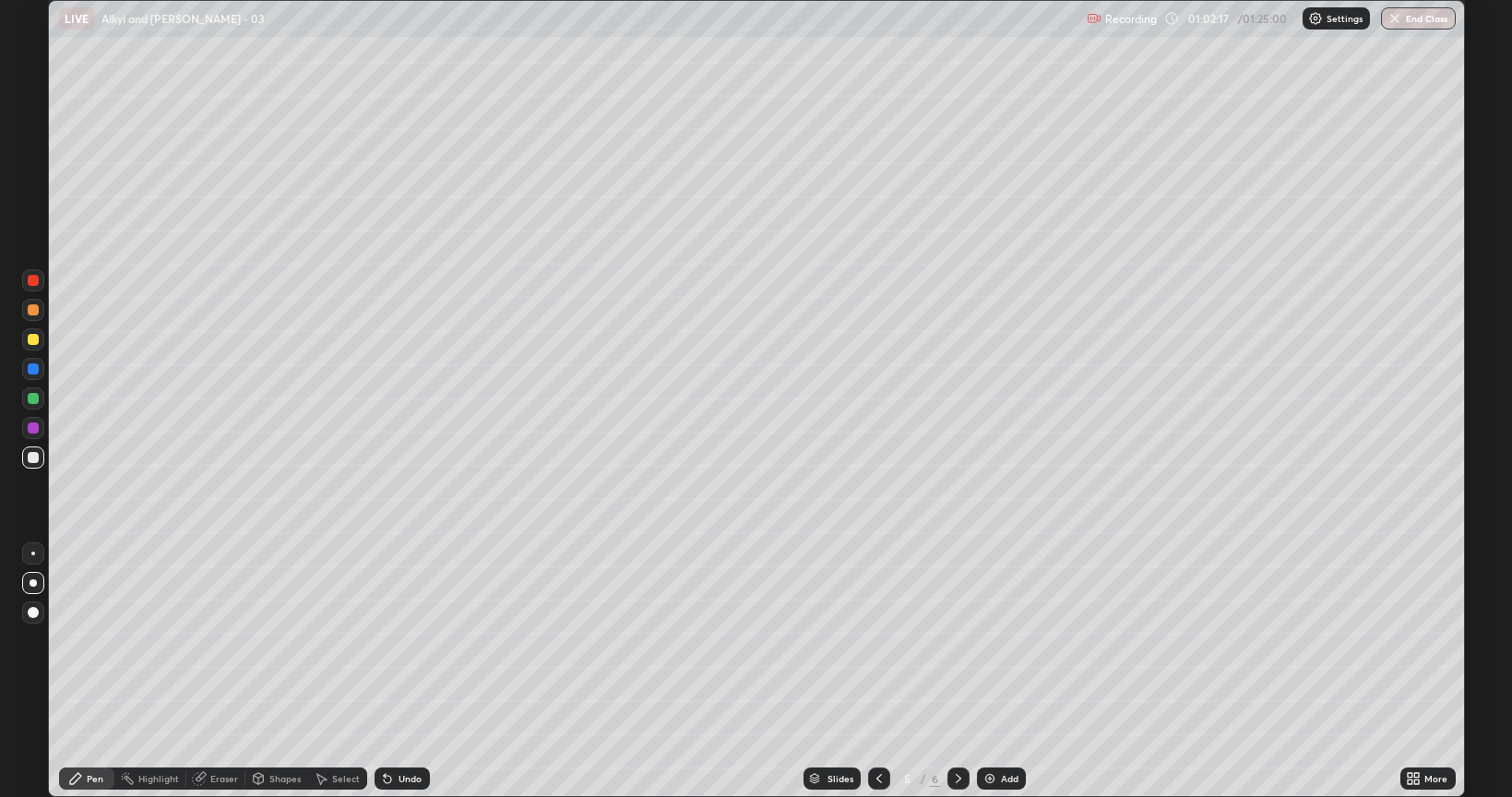
click at [954, 672] on icon at bounding box center [958, 778] width 15 height 15
click at [34, 429] on div at bounding box center [33, 428] width 11 height 11
click at [29, 340] on div at bounding box center [33, 340] width 11 height 11
click at [405, 672] on div "Undo" at bounding box center [410, 778] width 23 height 9
click at [407, 672] on div "Undo" at bounding box center [403, 778] width 56 height 22
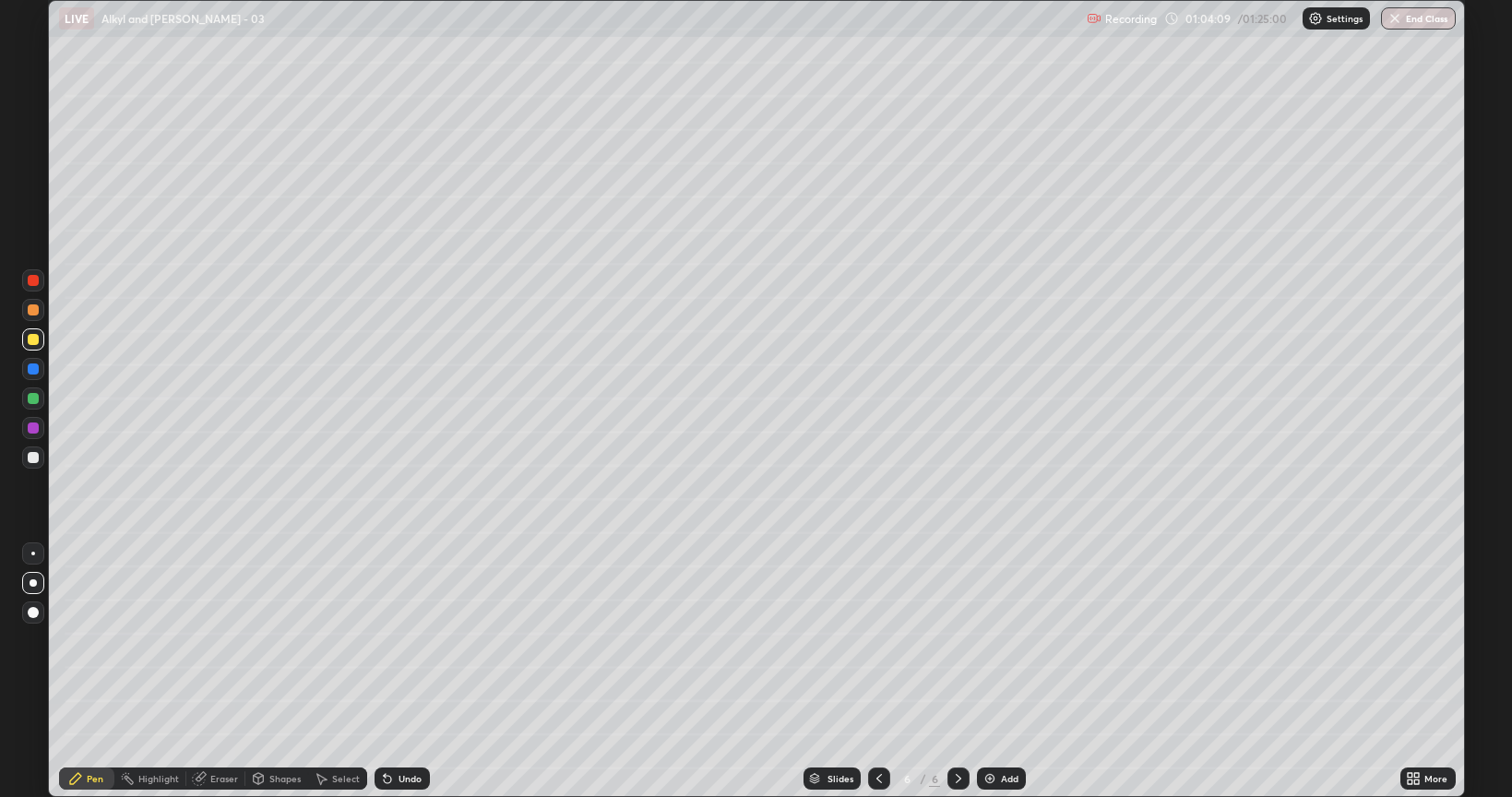
click at [219, 672] on div "Eraser" at bounding box center [224, 778] width 28 height 9
click at [105, 672] on div "Pen" at bounding box center [87, 778] width 56 height 22
click at [955, 672] on icon at bounding box center [958, 778] width 15 height 15
click at [951, 672] on icon at bounding box center [958, 778] width 15 height 15
click at [989, 672] on img at bounding box center [990, 778] width 15 height 15
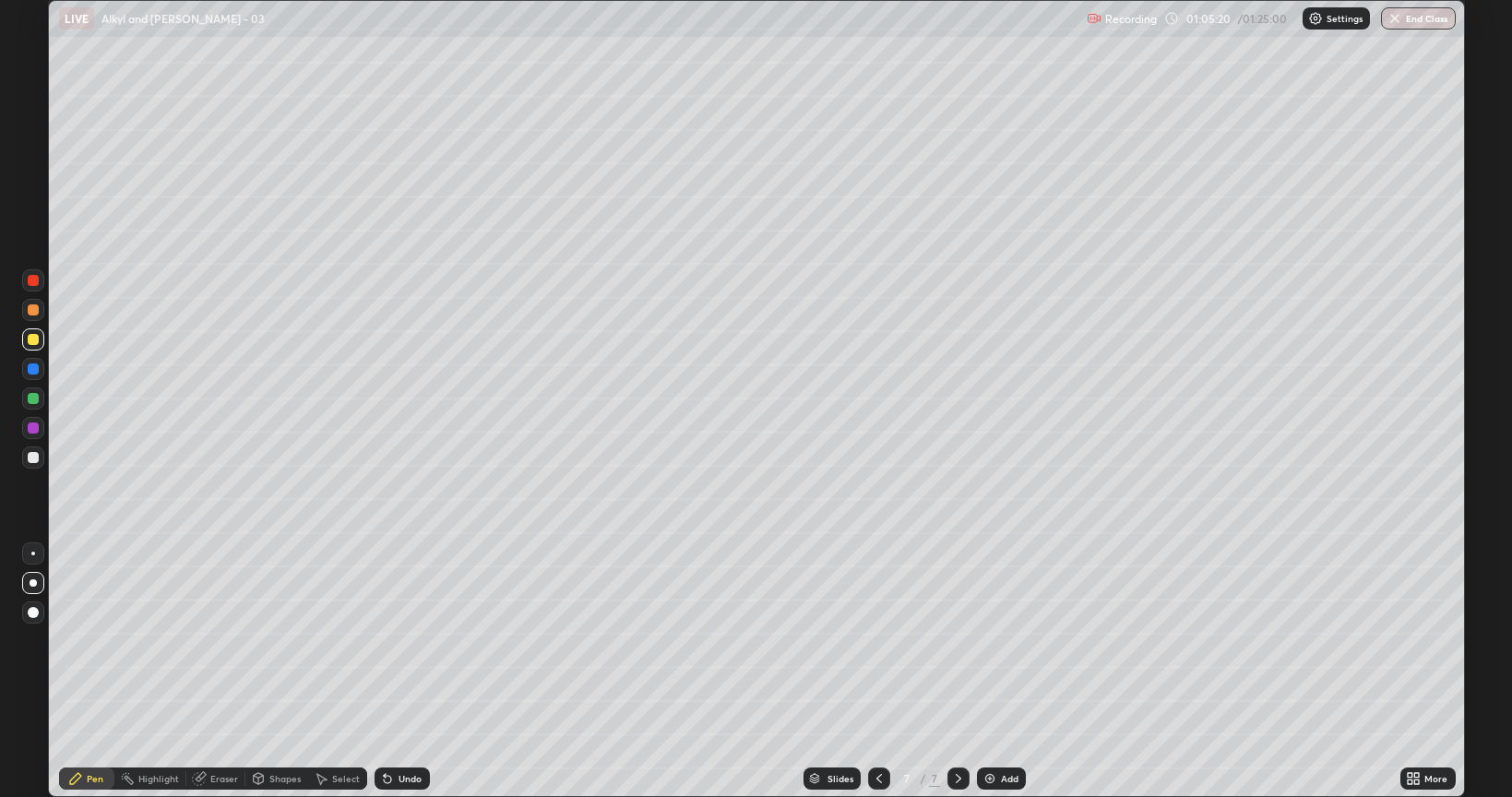
click at [33, 458] on div at bounding box center [33, 457] width 11 height 11
click at [213, 672] on div "Eraser" at bounding box center [224, 778] width 28 height 9
click at [91, 672] on div "Pen" at bounding box center [95, 778] width 17 height 9
click at [31, 462] on div at bounding box center [33, 457] width 11 height 11
click at [35, 428] on div at bounding box center [33, 428] width 11 height 11
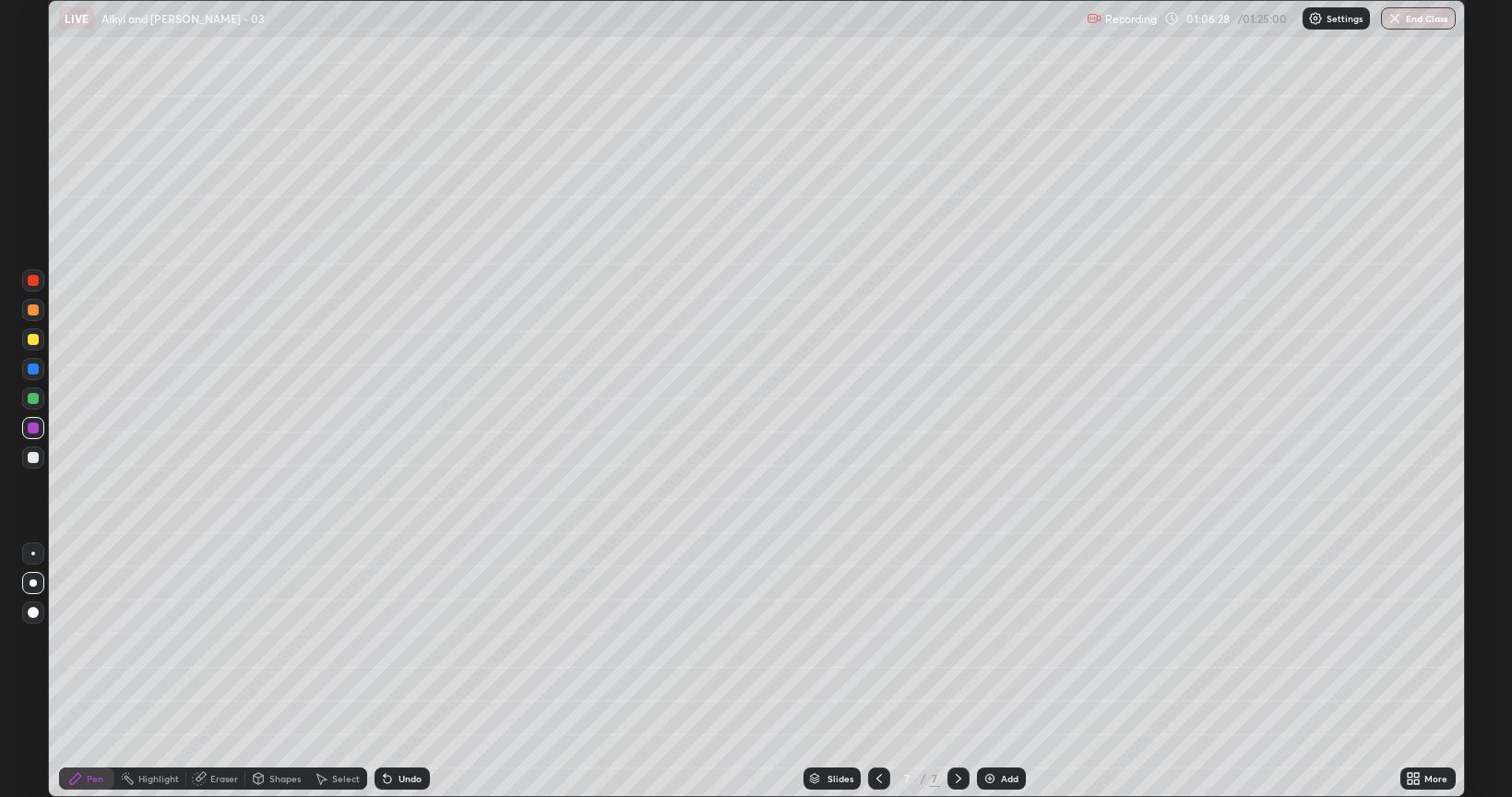
click at [42, 405] on div at bounding box center [33, 399] width 22 height 22
click at [877, 672] on icon at bounding box center [879, 778] width 6 height 9
click at [952, 672] on icon at bounding box center [958, 778] width 15 height 15
click at [878, 672] on icon at bounding box center [879, 778] width 6 height 9
click at [878, 672] on icon at bounding box center [879, 778] width 15 height 15
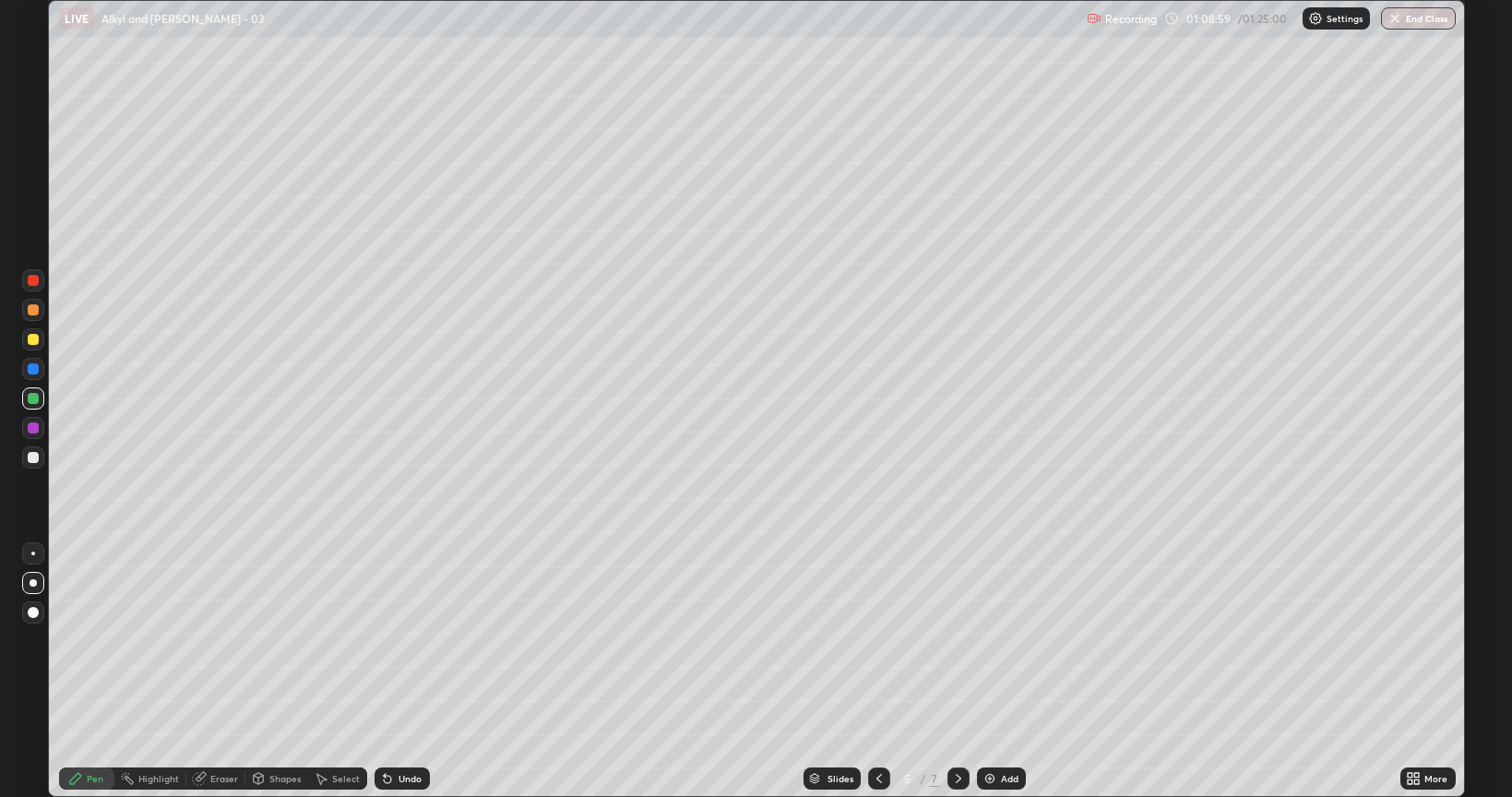
click at [878, 672] on icon at bounding box center [879, 778] width 15 height 15
click at [954, 672] on div at bounding box center [958, 778] width 22 height 37
click at [955, 672] on icon at bounding box center [958, 778] width 6 height 9
click at [951, 672] on icon at bounding box center [958, 778] width 15 height 15
click at [872, 672] on icon at bounding box center [879, 778] width 15 height 15
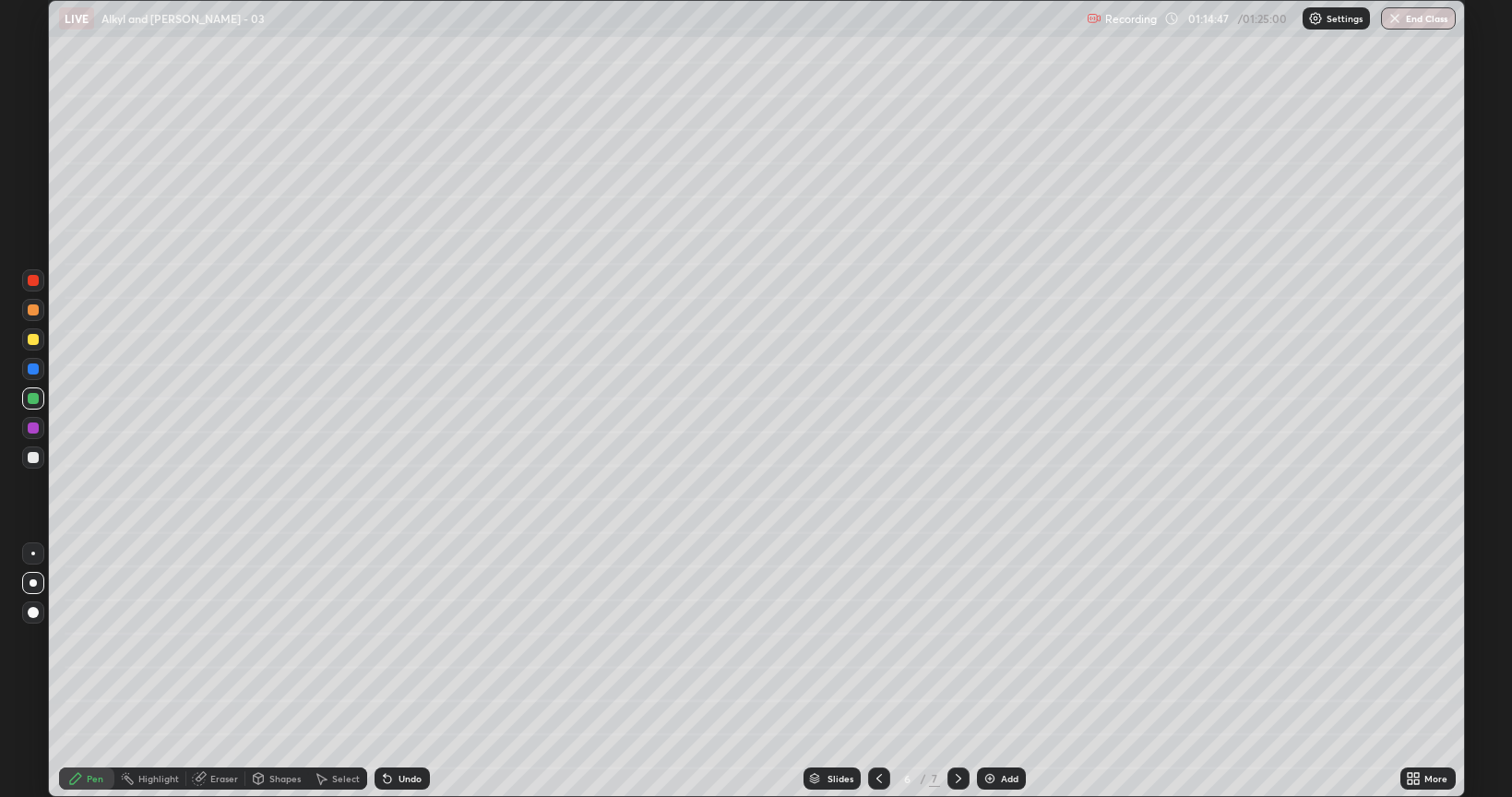
click at [29, 456] on div at bounding box center [33, 457] width 11 height 11
click at [952, 672] on icon at bounding box center [958, 778] width 15 height 15
click at [959, 672] on icon at bounding box center [958, 778] width 15 height 15
click at [984, 672] on img at bounding box center [990, 778] width 15 height 15
click at [33, 349] on div at bounding box center [33, 340] width 22 height 22
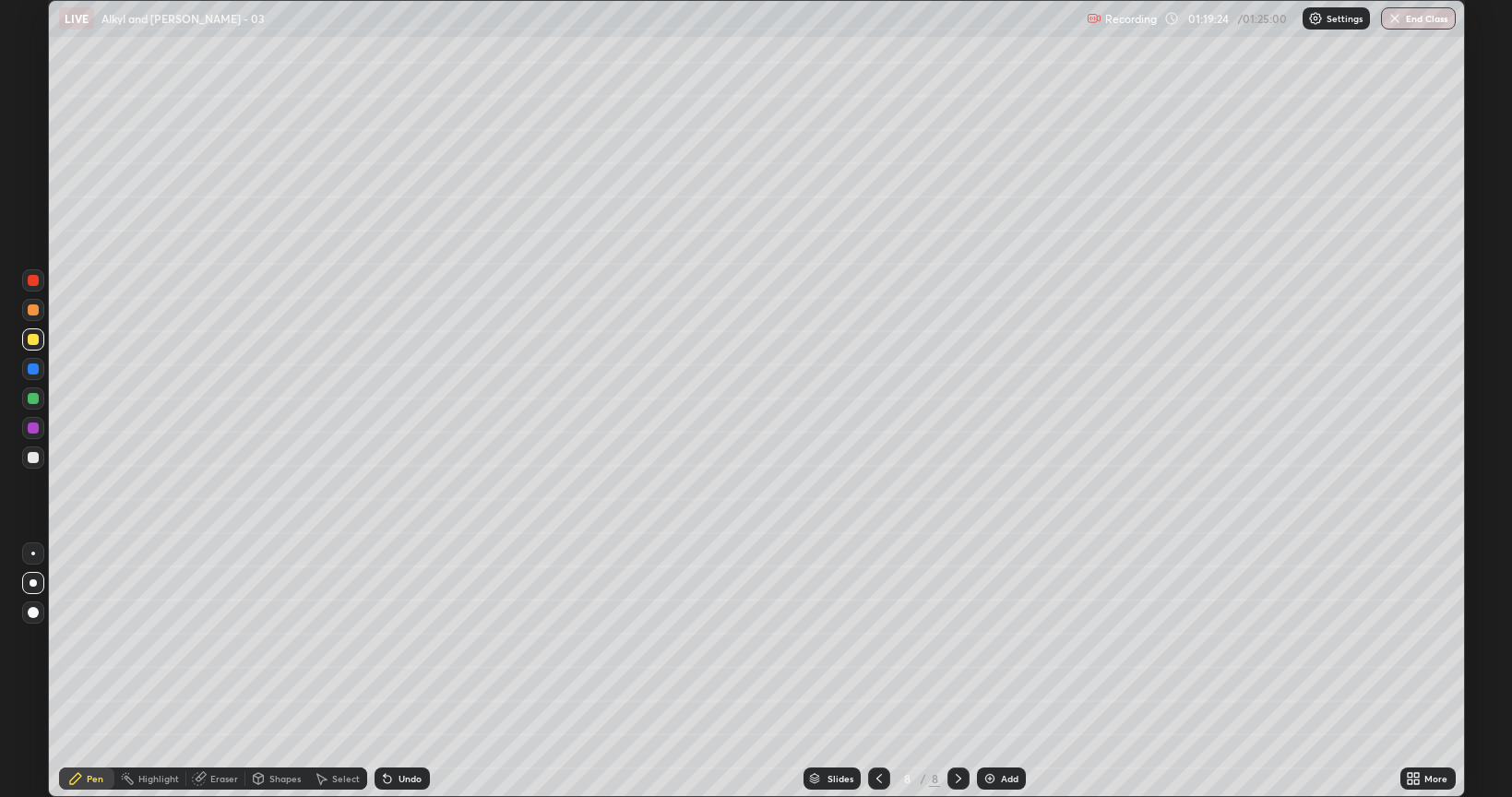
click at [34, 457] on div at bounding box center [33, 457] width 11 height 11
click at [33, 398] on div at bounding box center [33, 399] width 11 height 11
click at [30, 345] on div at bounding box center [33, 340] width 22 height 22
click at [1426, 20] on button "End Class" at bounding box center [1418, 19] width 73 height 22
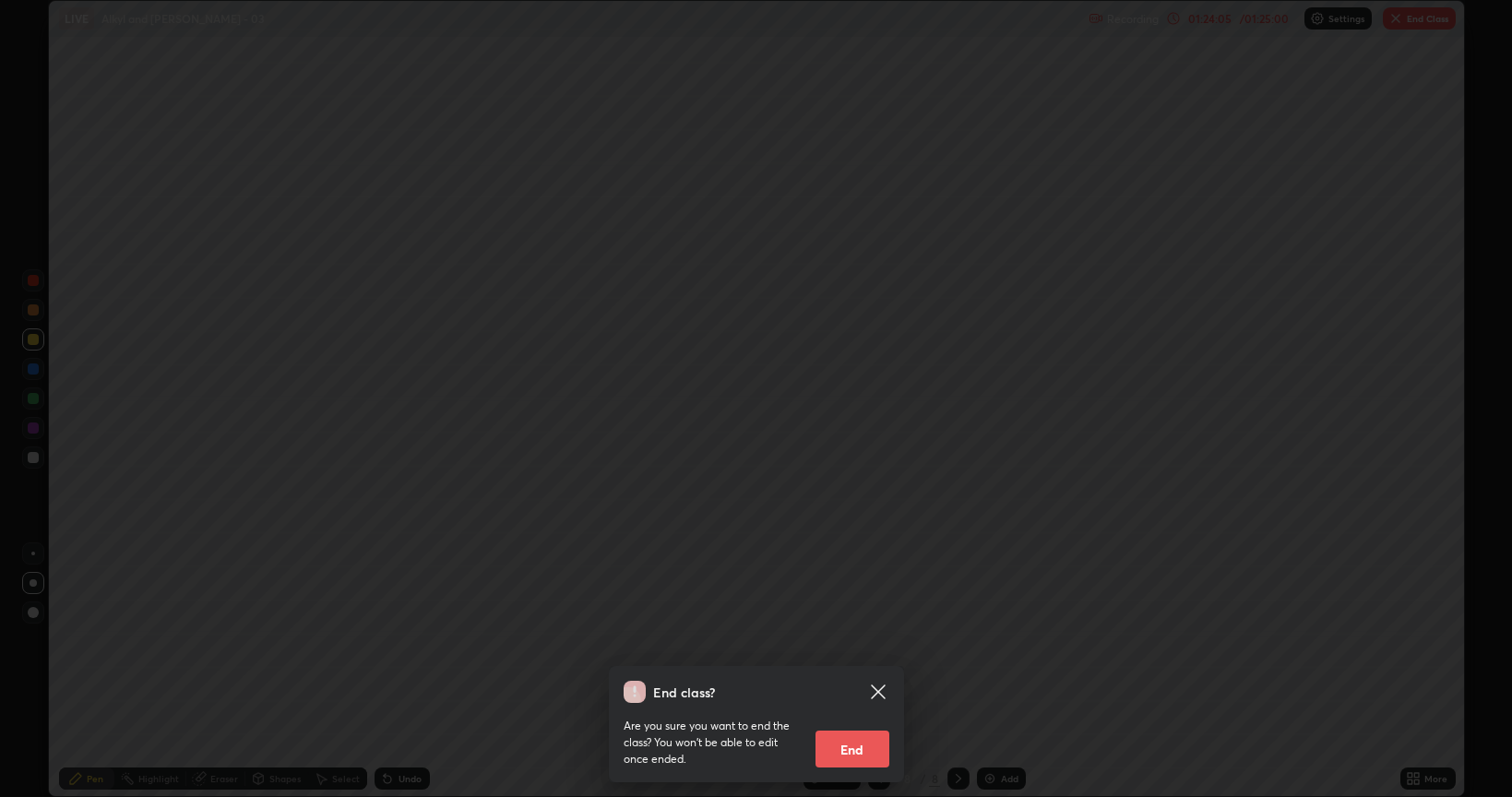
click at [859, 672] on button "End" at bounding box center [852, 749] width 74 height 37
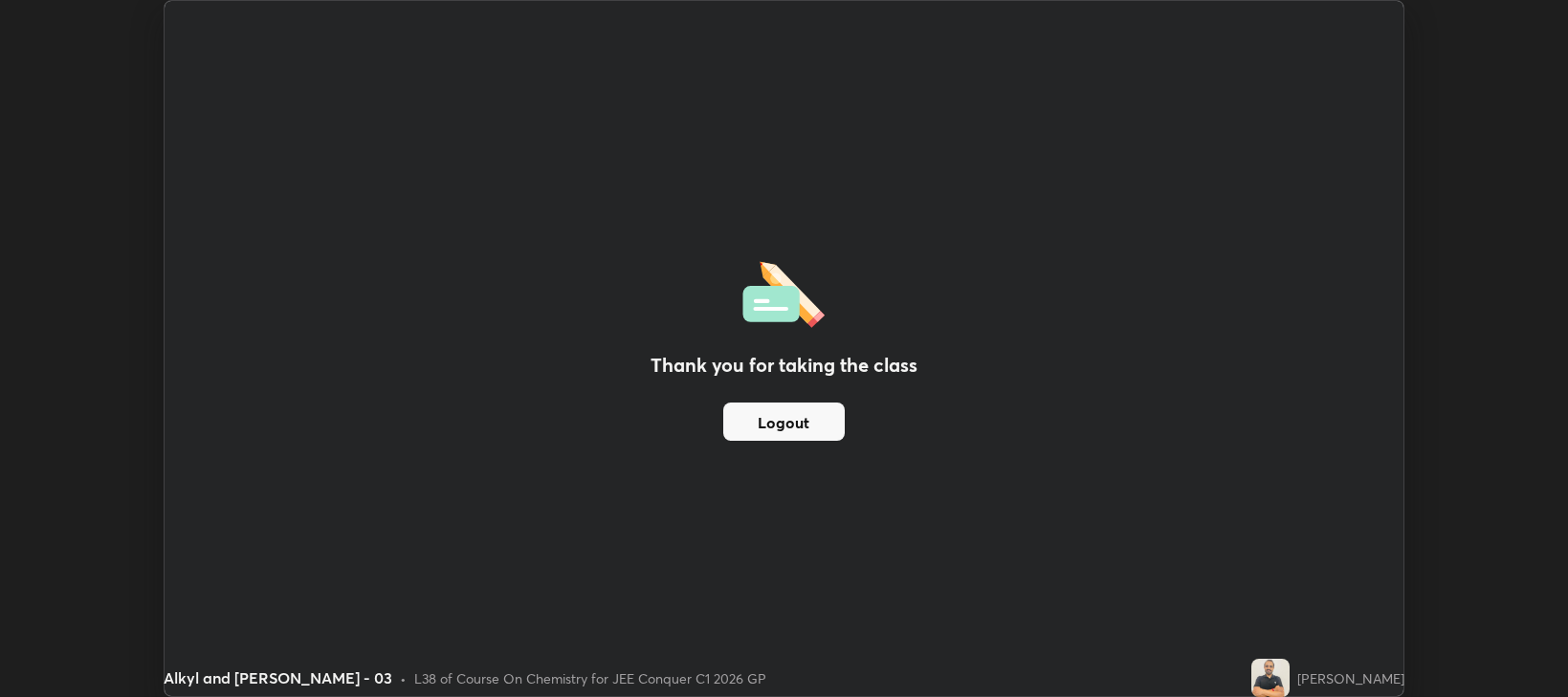
scroll to position [94884, 94072]
